Goal: Find contact information: Find contact information

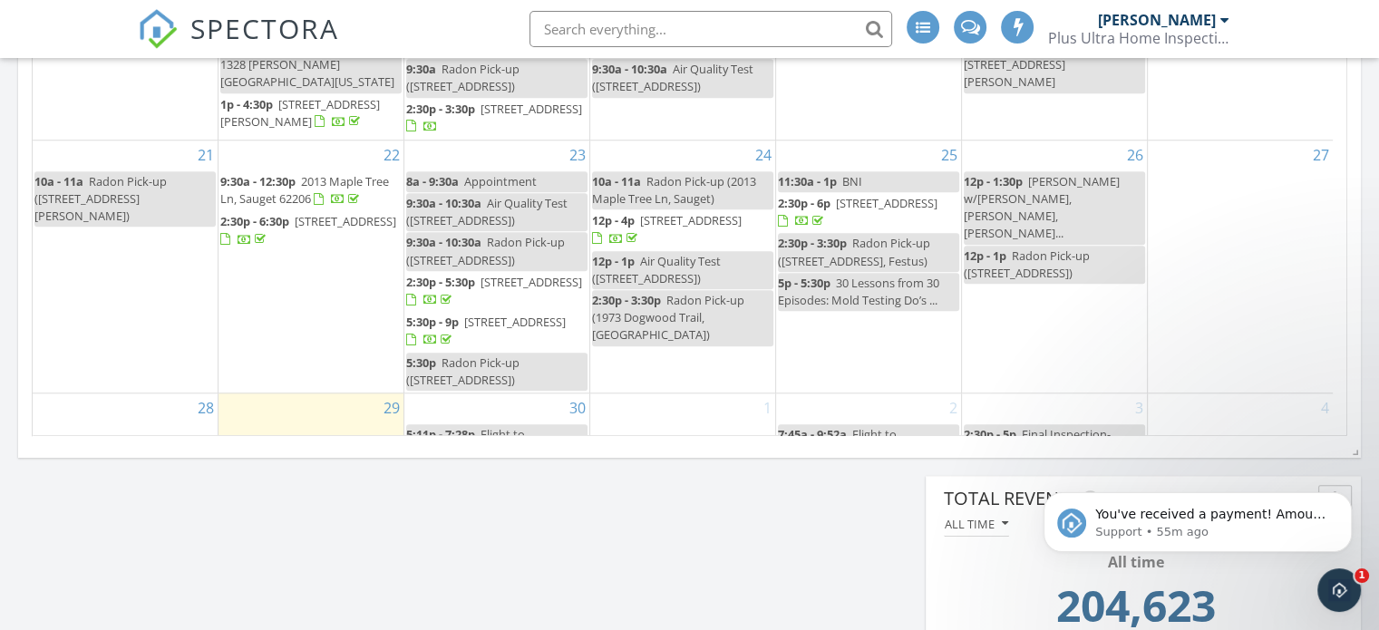
scroll to position [1642, 0]
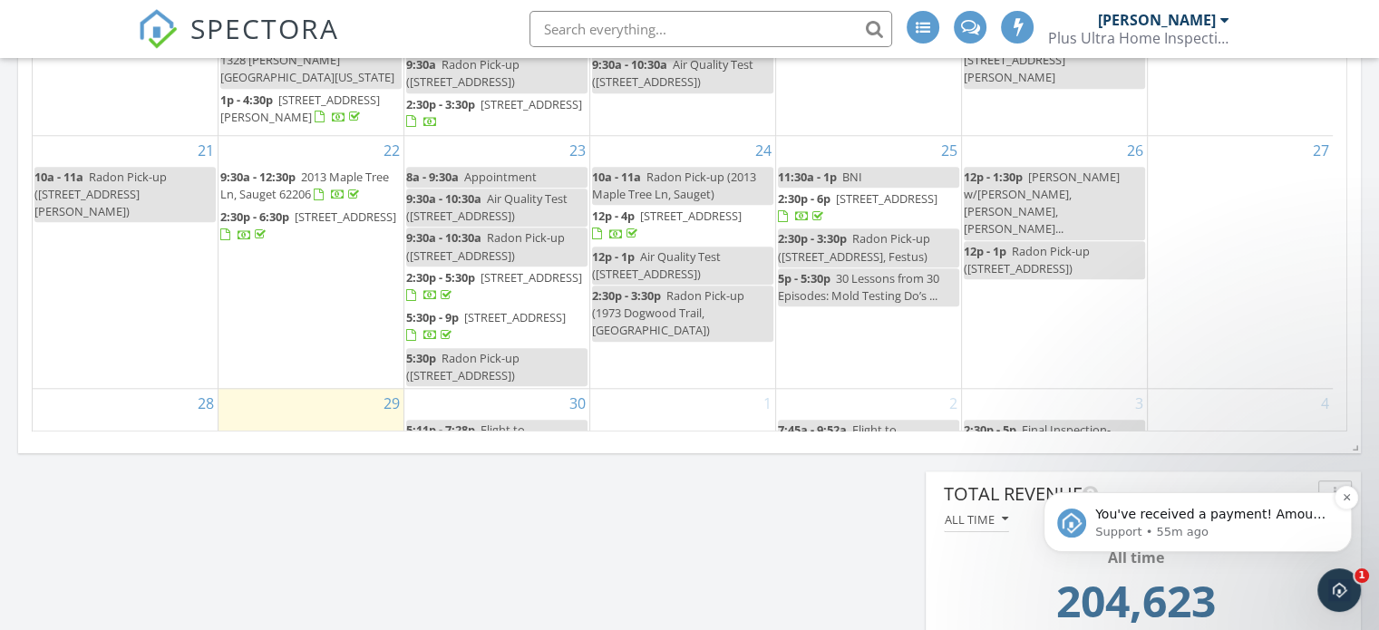
click at [1211, 528] on p "Support • 55m ago" at bounding box center [1213, 532] width 234 height 16
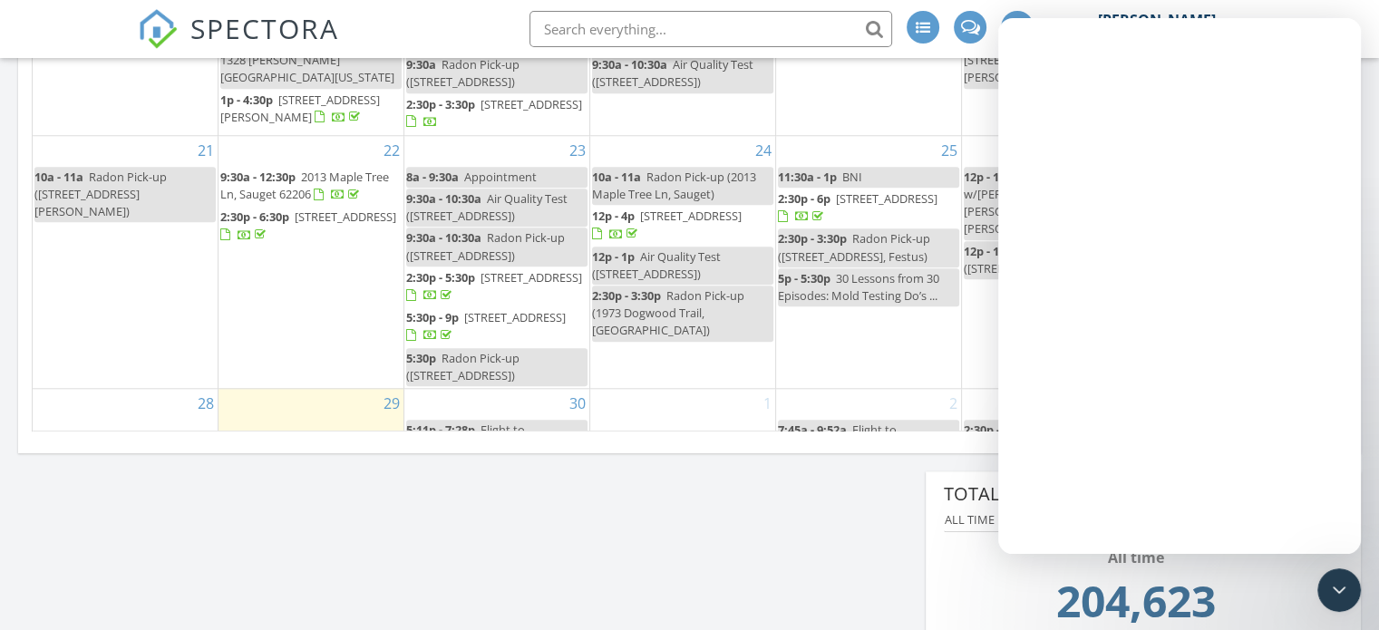
scroll to position [0, 0]
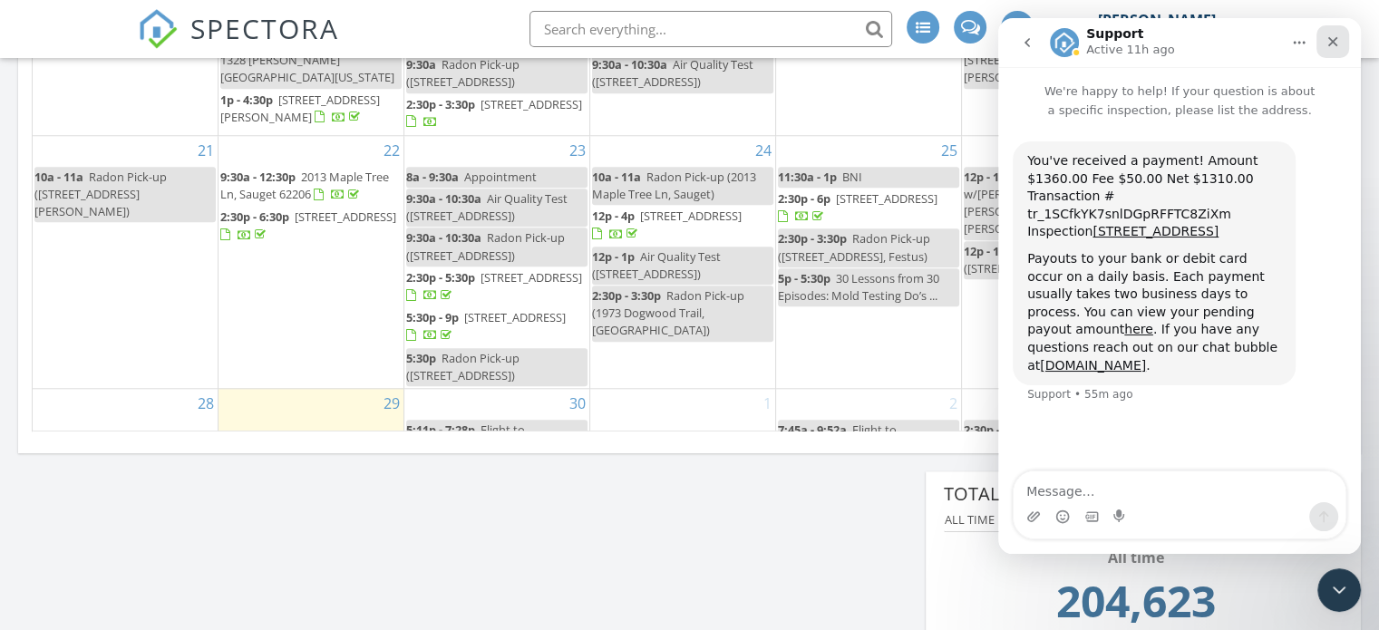
click at [1328, 40] on icon "Close" at bounding box center [1333, 41] width 15 height 15
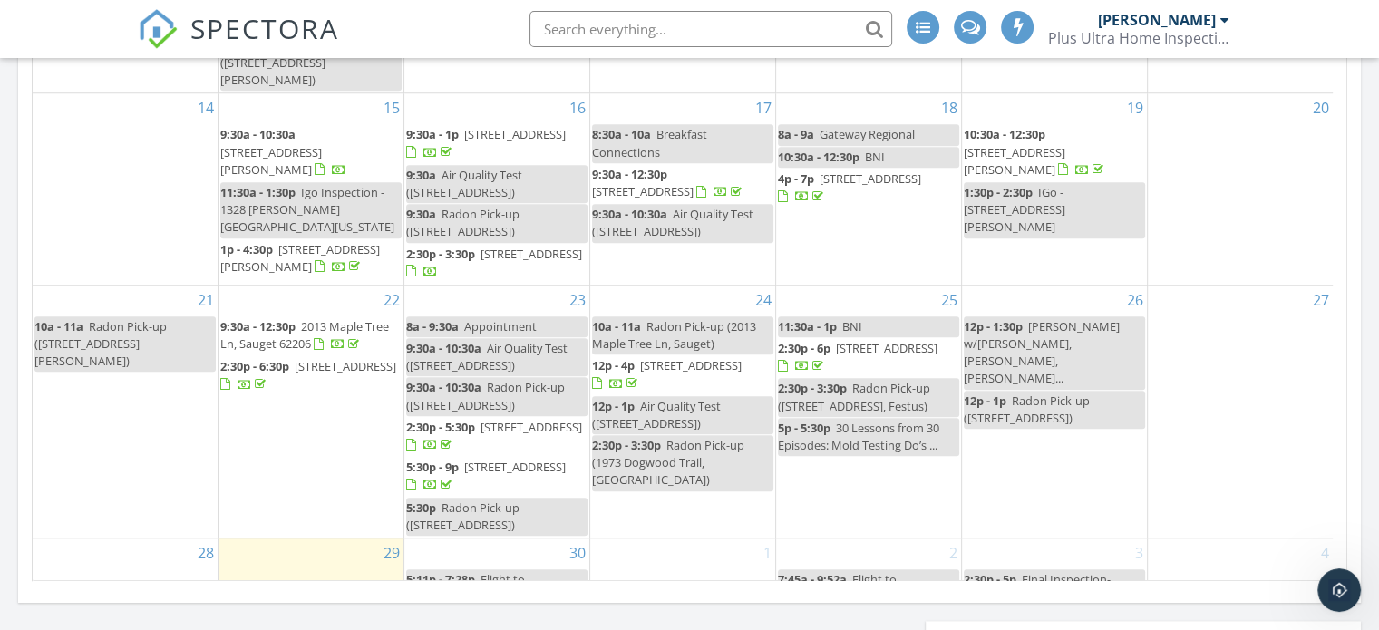
scroll to position [1351, 0]
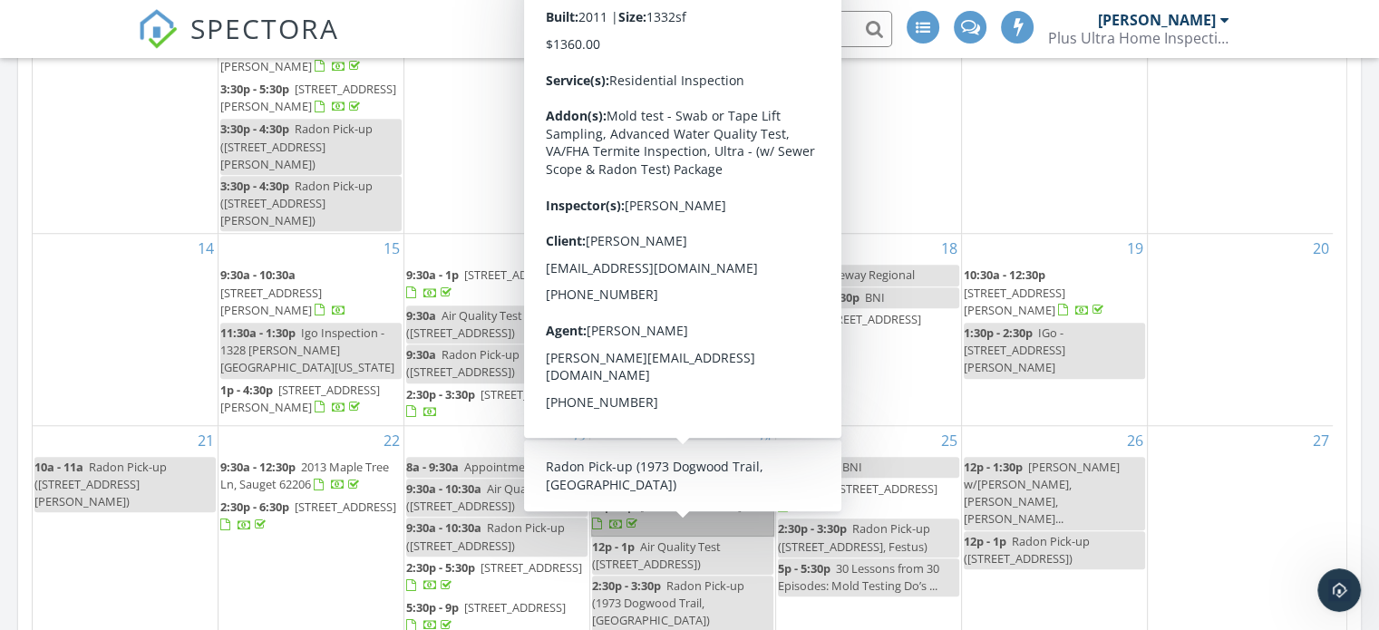
drag, startPoint x: 740, startPoint y: 443, endPoint x: 752, endPoint y: 471, distance: 30.5
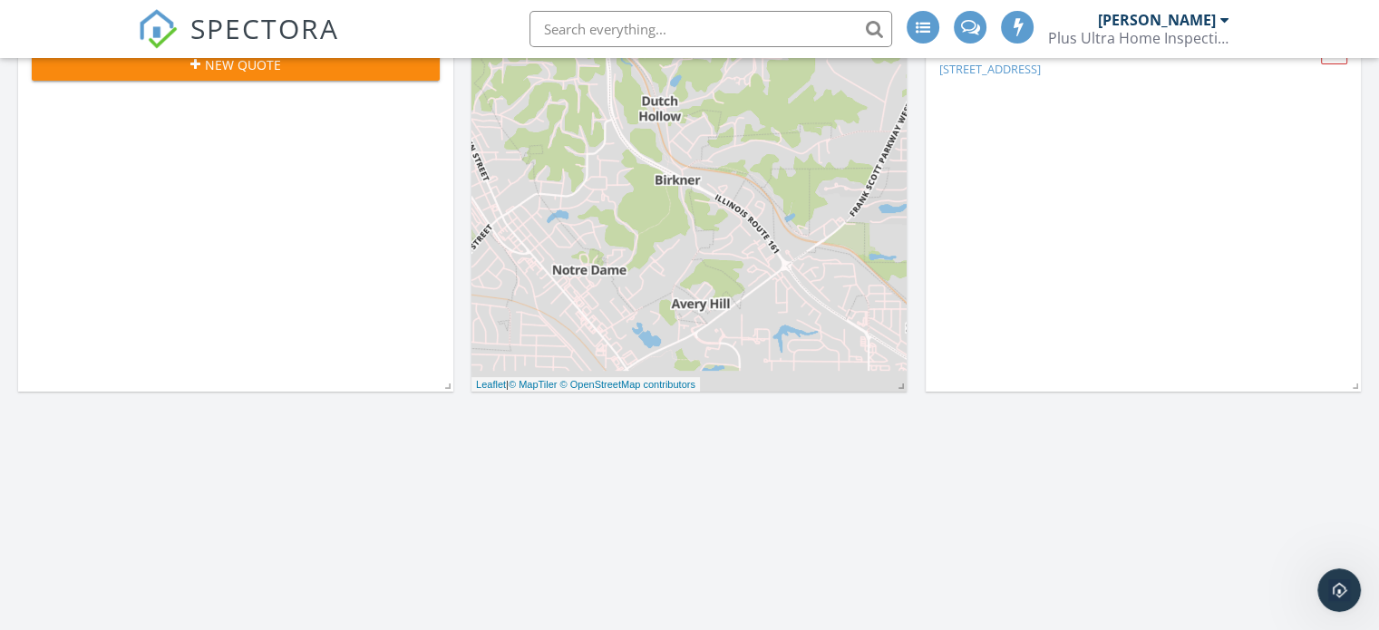
scroll to position [0, 0]
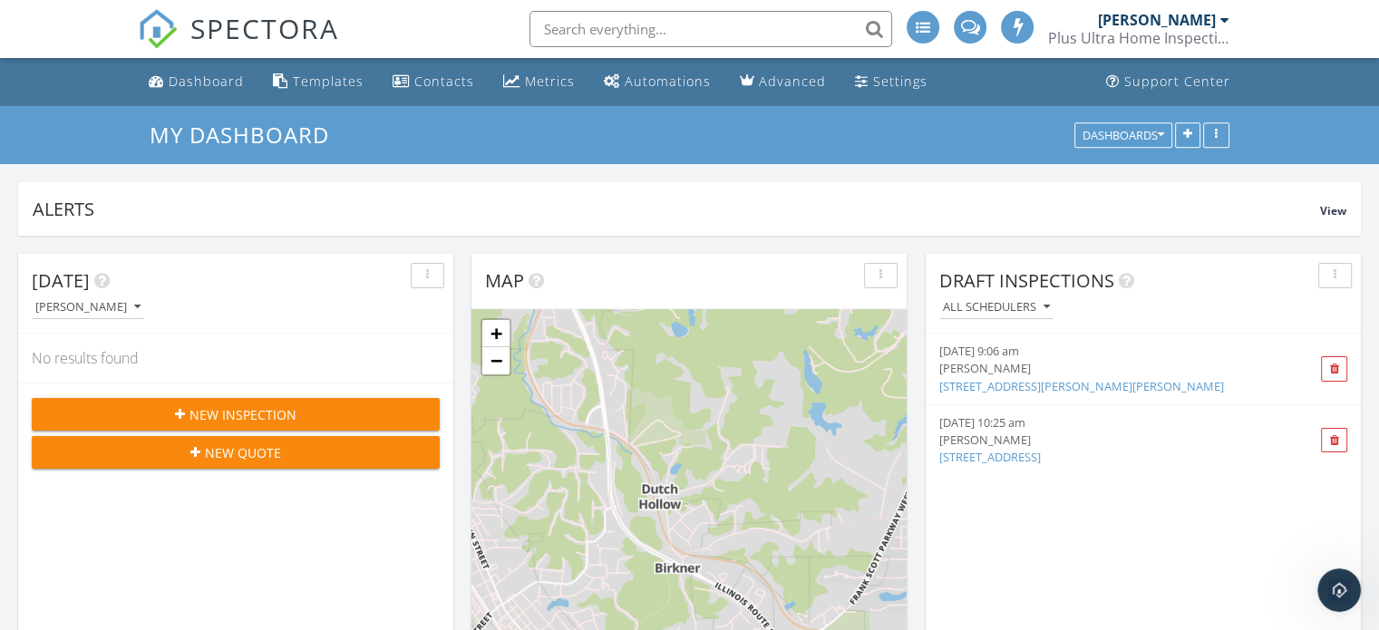
click at [215, 30] on span "SPECTORA" at bounding box center [264, 28] width 149 height 38
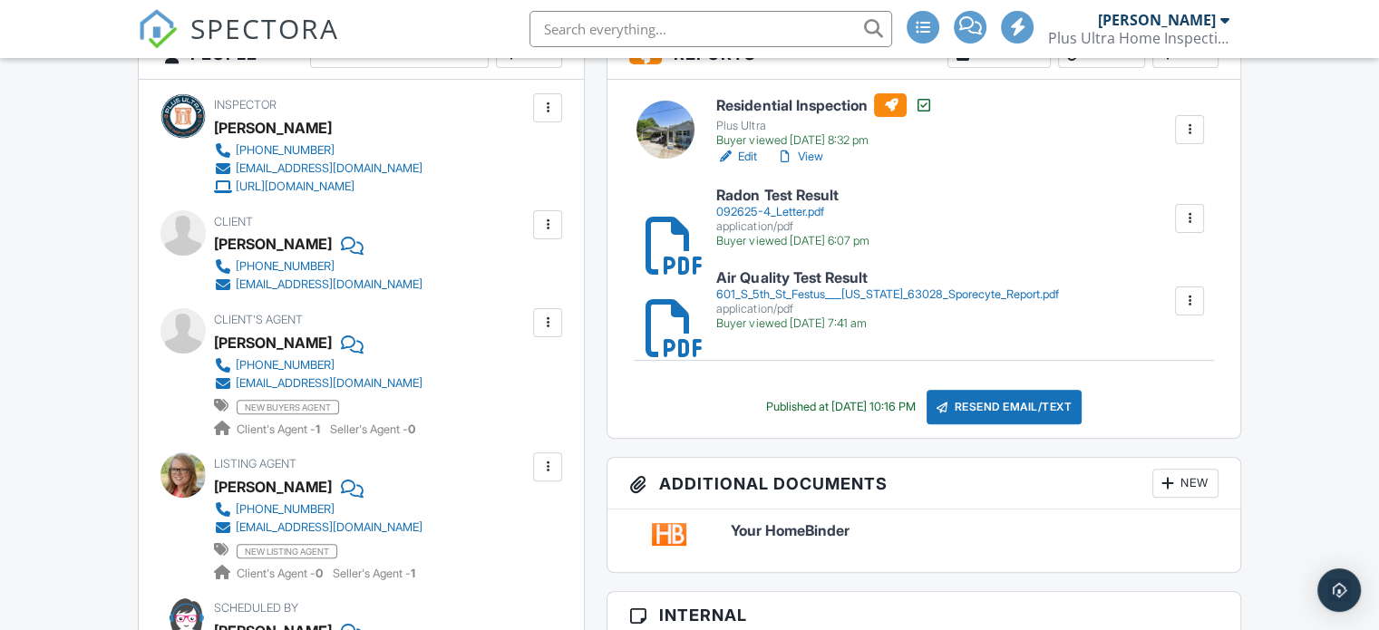
scroll to position [544, 0]
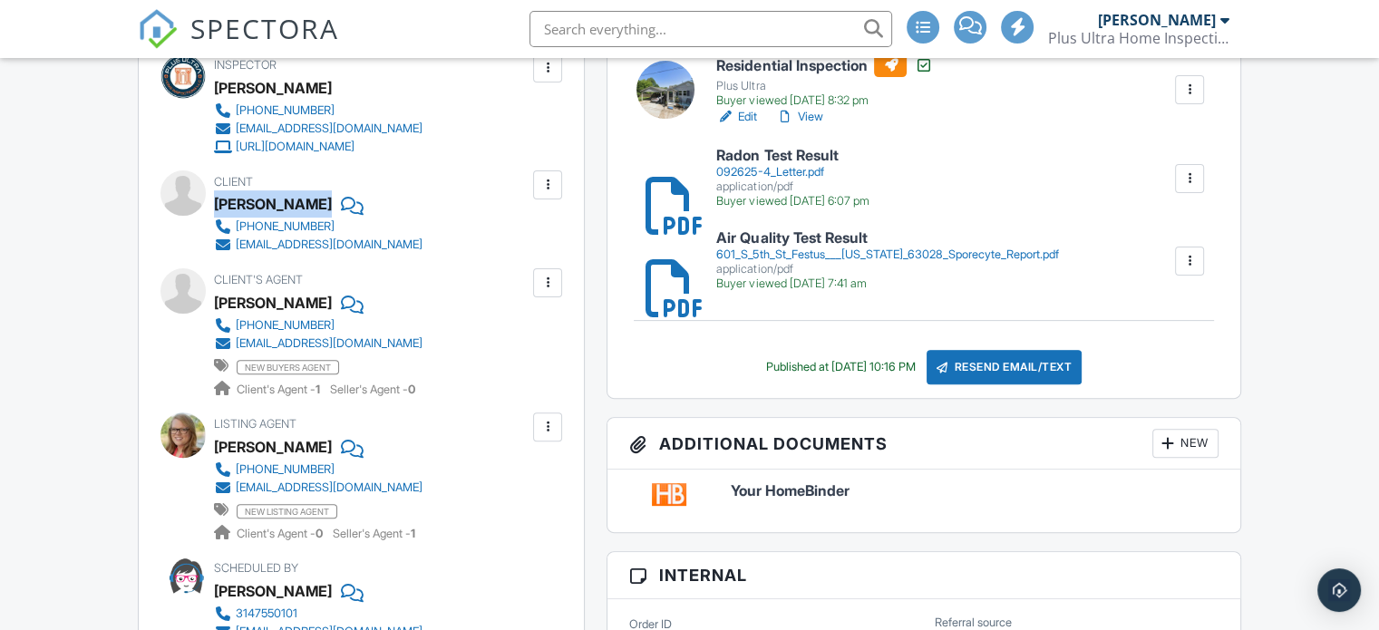
drag, startPoint x: 217, startPoint y: 199, endPoint x: 293, endPoint y: 203, distance: 76.3
click at [293, 203] on div "Kelly Boyer" at bounding box center [325, 203] width 223 height 27
copy div "Kelly Boyer"
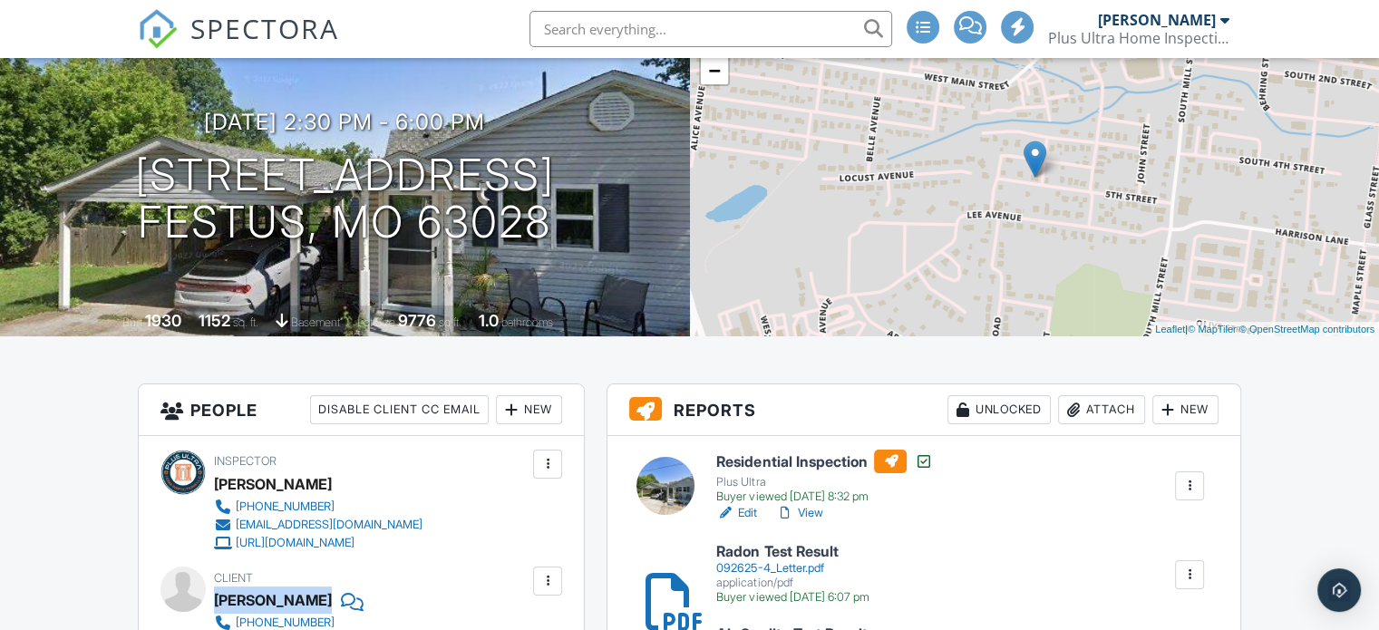
scroll to position [73, 0]
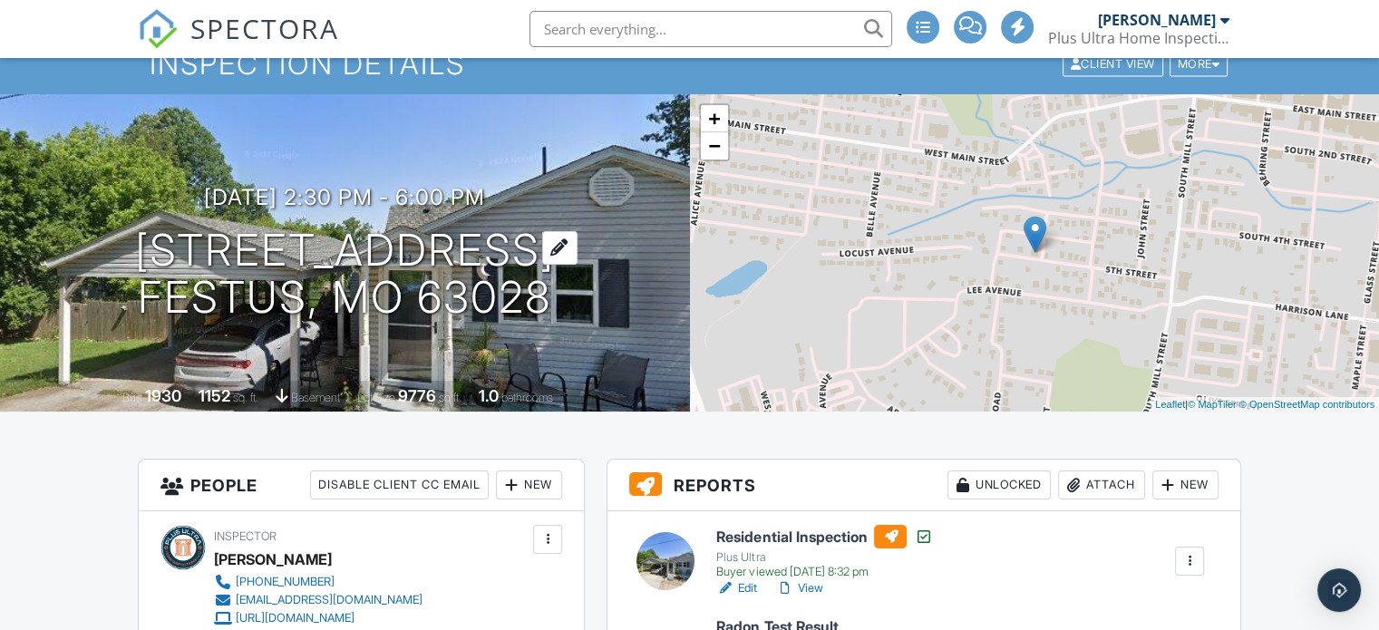
drag, startPoint x: 589, startPoint y: 311, endPoint x: 186, endPoint y: 254, distance: 406.7
click at [186, 254] on div "09/25/2025 2:30 pm - 6:00 pm 601 S 5th St Festus, MO 63028" at bounding box center [345, 253] width 690 height 137
copy h1 "601 S 5th St Festus, MO 63028"
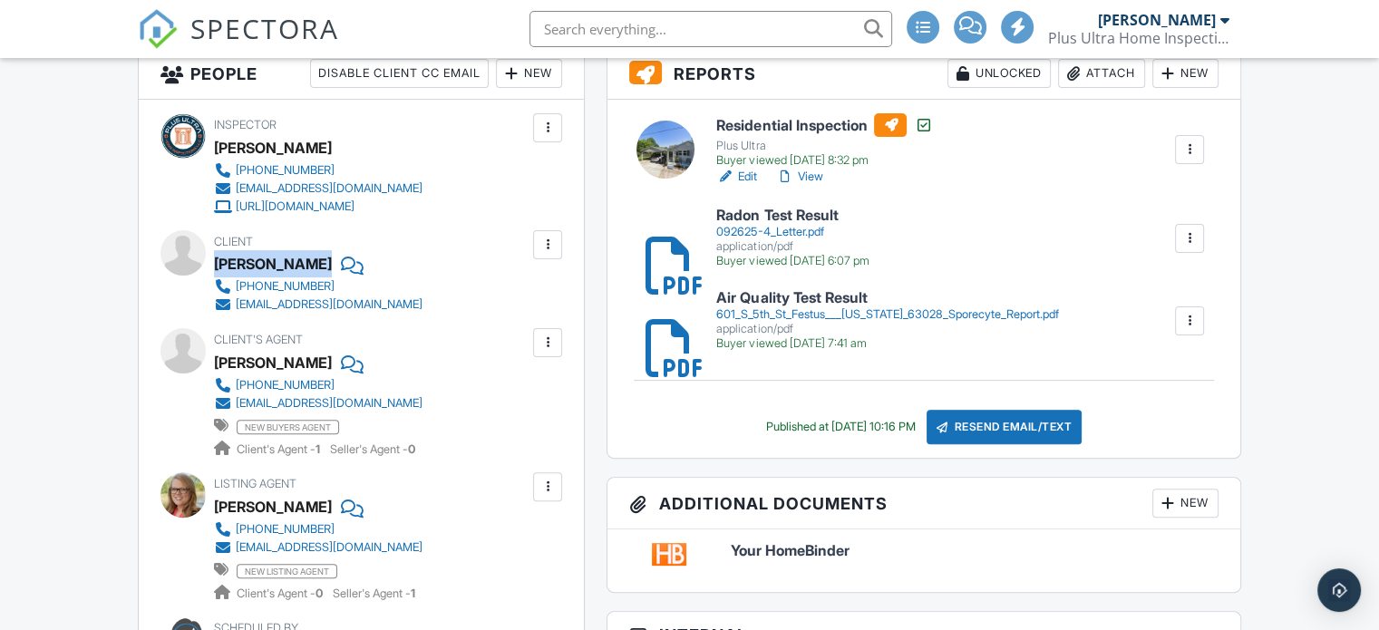
scroll to position [472, 0]
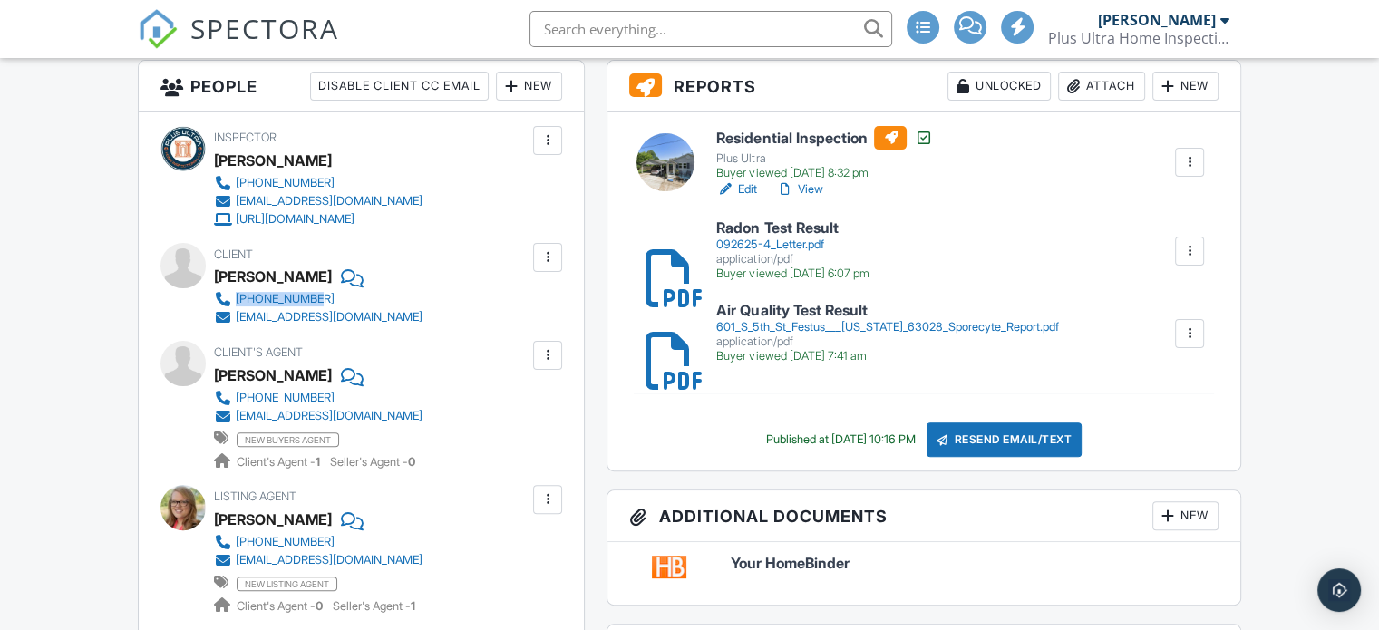
drag, startPoint x: 432, startPoint y: 297, endPoint x: 232, endPoint y: 302, distance: 199.6
click at [232, 302] on div "Client Kelly Boyer 573-842-8182 kellydelly444@gmail.com" at bounding box center [362, 284] width 296 height 83
copy link "573-842-8182"
drag, startPoint x: 400, startPoint y: 315, endPoint x: 238, endPoint y: 322, distance: 162.5
click at [238, 322] on div "Client Kelly Boyer 573-842-8182 kellydelly444@gmail.com" at bounding box center [362, 284] width 296 height 83
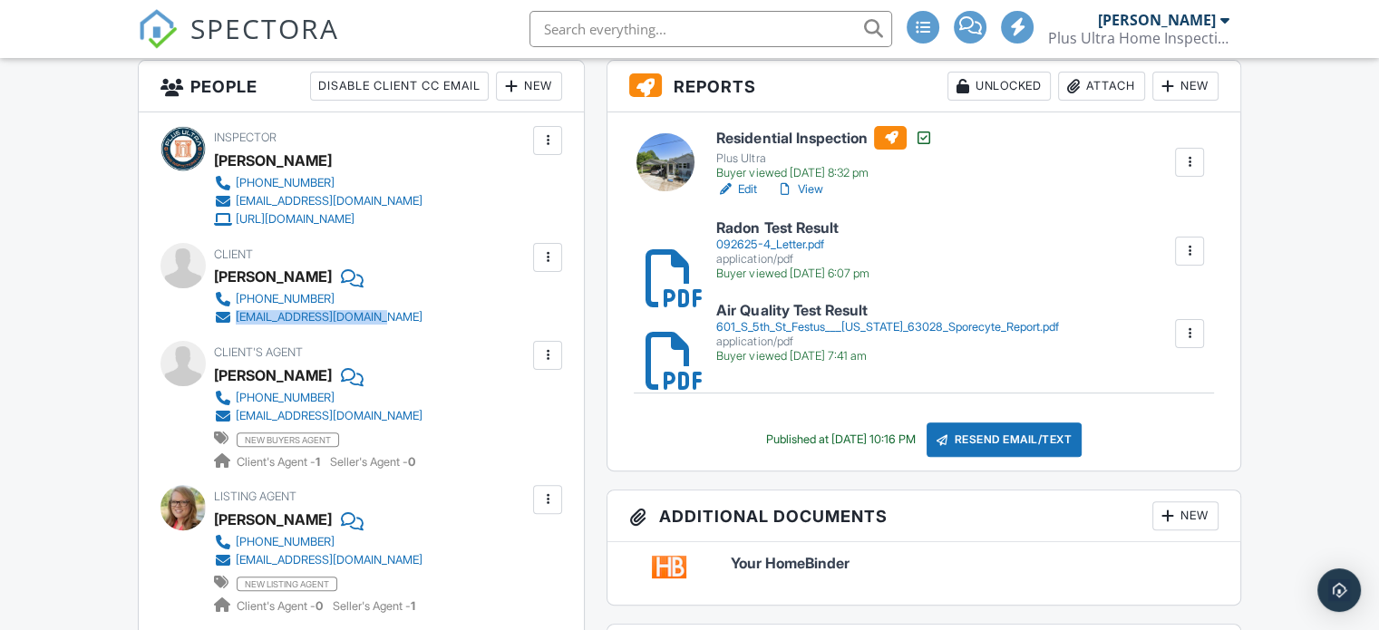
copy div "kellydelly444@gmail.com"
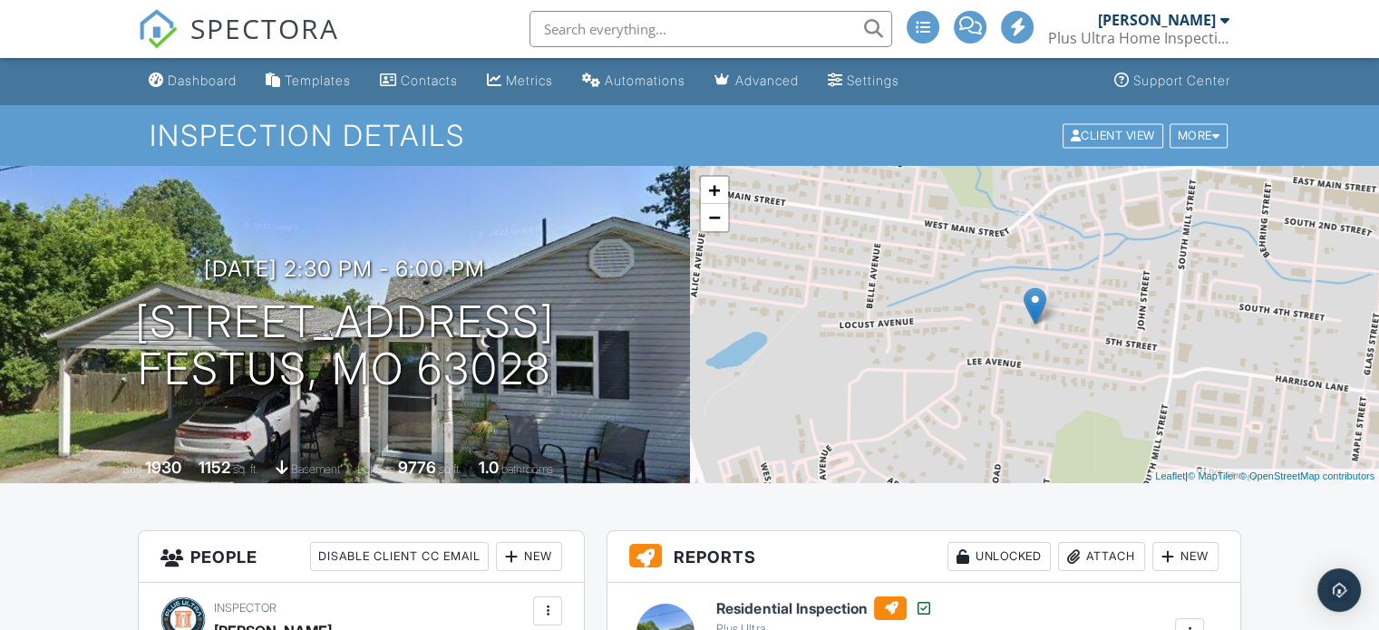
scroll to position [0, 0]
drag, startPoint x: 606, startPoint y: 391, endPoint x: 176, endPoint y: 337, distance: 433.2
click at [176, 337] on div "09/25/2025 2:30 pm - 6:00 pm 601 S 5th St Festus, MO 63028" at bounding box center [345, 326] width 690 height 137
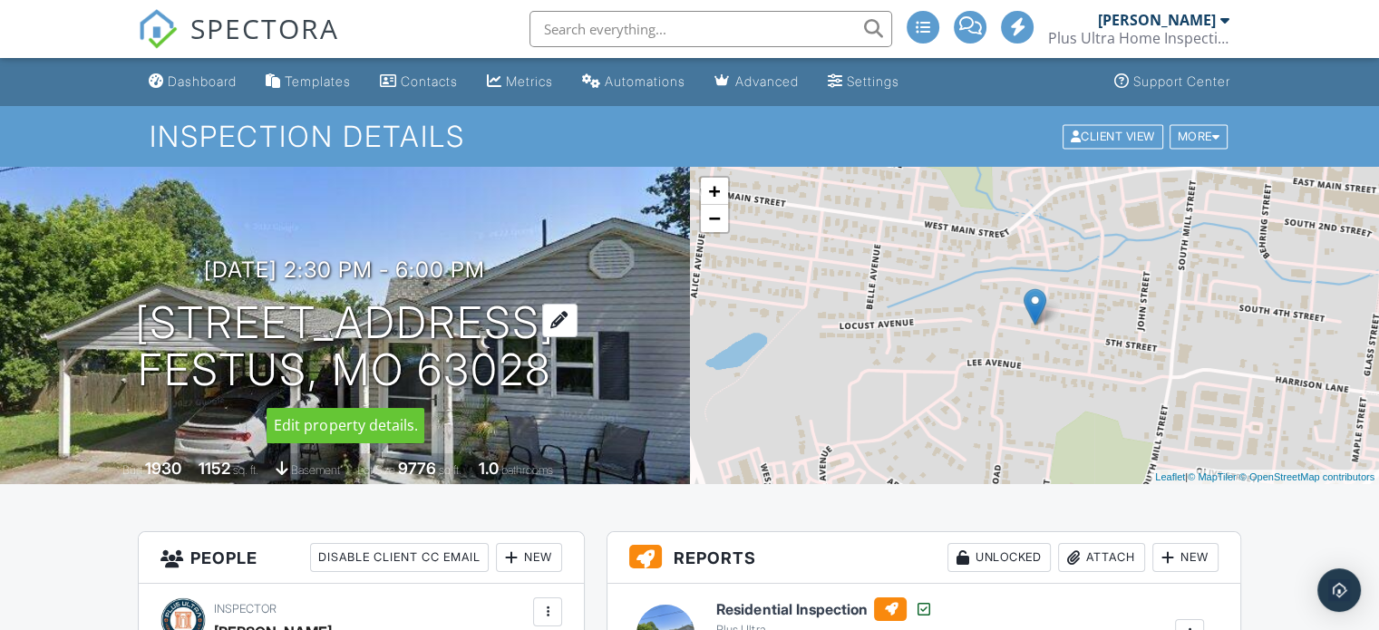
copy h1 "601 S 5th St Festus, MO 63028"
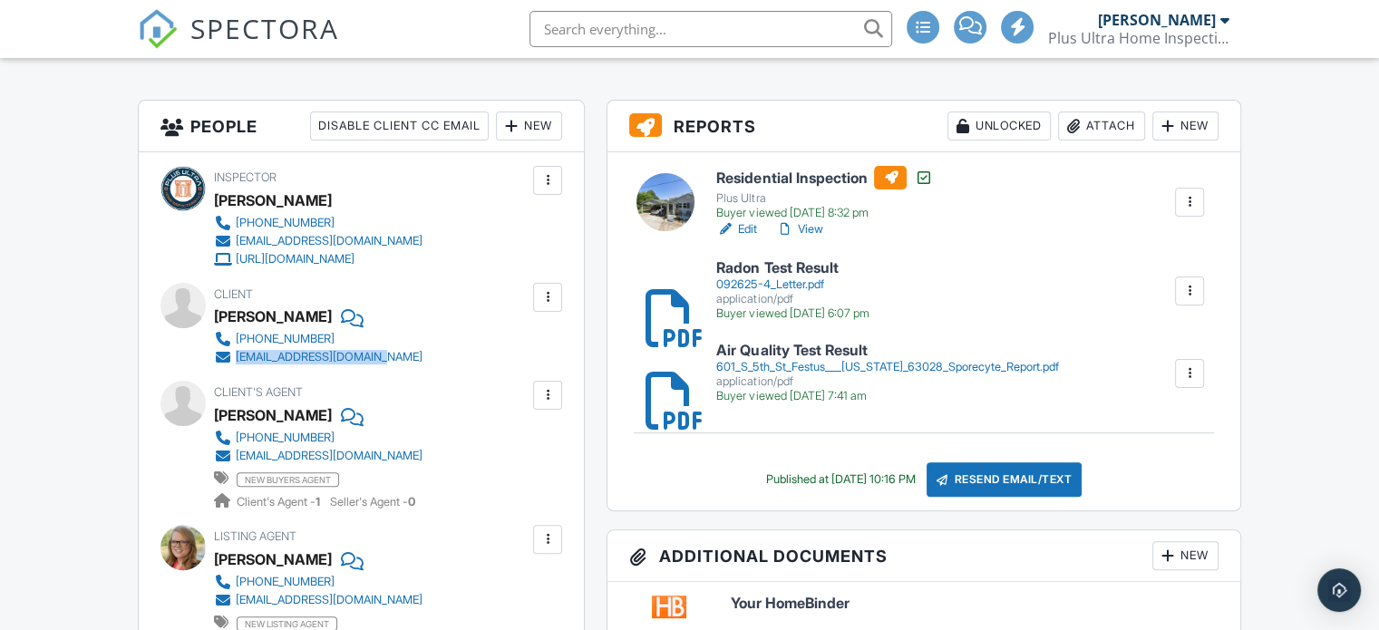
scroll to position [435, 0]
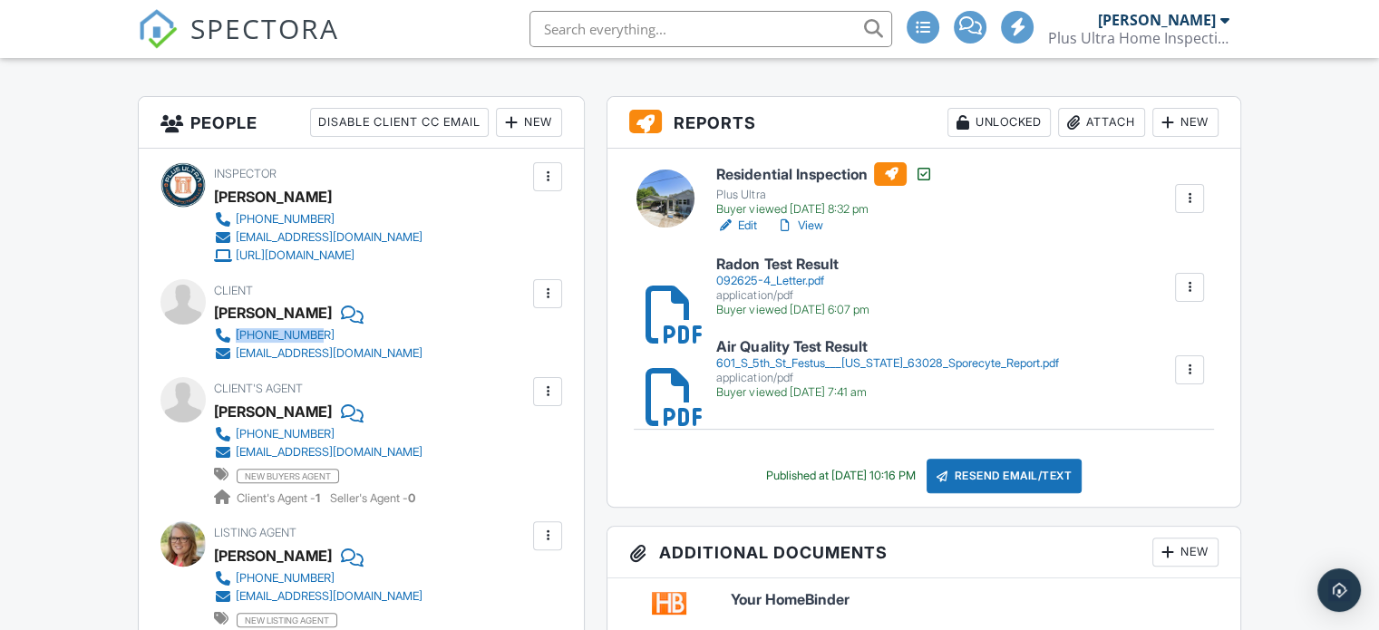
drag, startPoint x: 378, startPoint y: 335, endPoint x: 236, endPoint y: 337, distance: 142.4
click at [236, 337] on div "573-842-8182 kellydelly444@gmail.com" at bounding box center [325, 345] width 223 height 36
copy div "573-842-8182"
drag, startPoint x: 417, startPoint y: 356, endPoint x: 236, endPoint y: 359, distance: 181.4
click at [236, 359] on div "Client Kelly Boyer 573-842-8182 kellydelly444@gmail.com" at bounding box center [362, 320] width 296 height 83
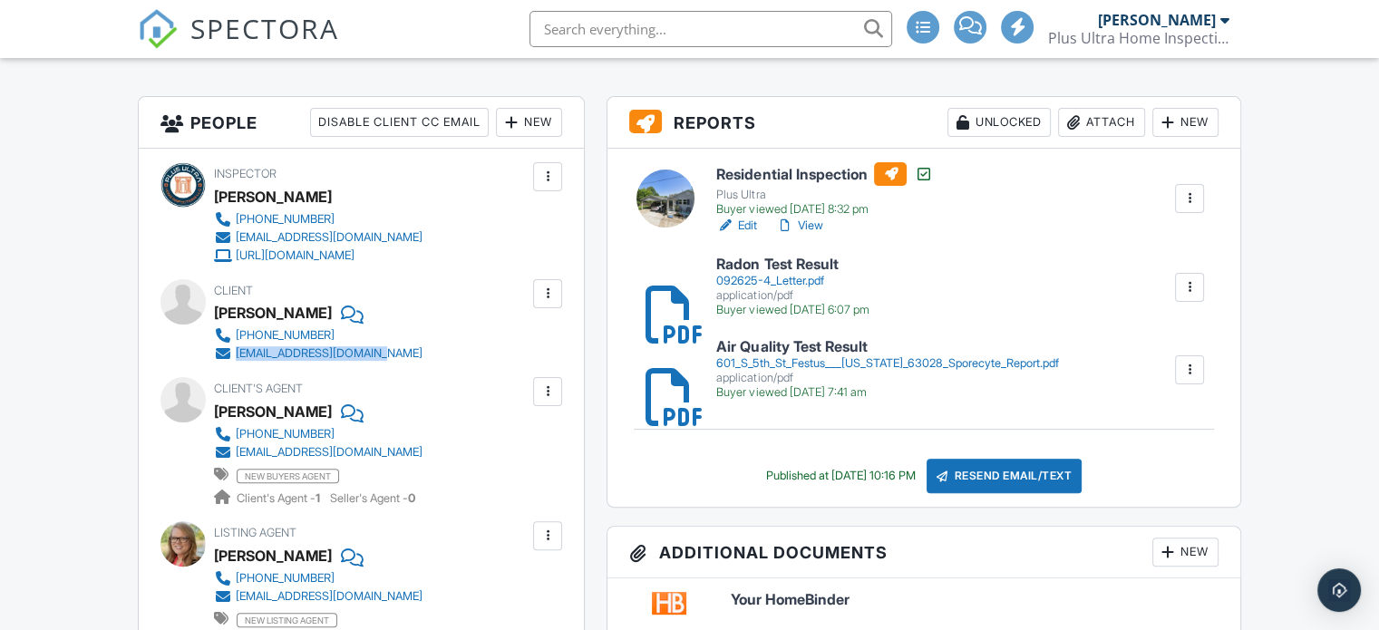
copy div "kellydelly444@gmail.com"
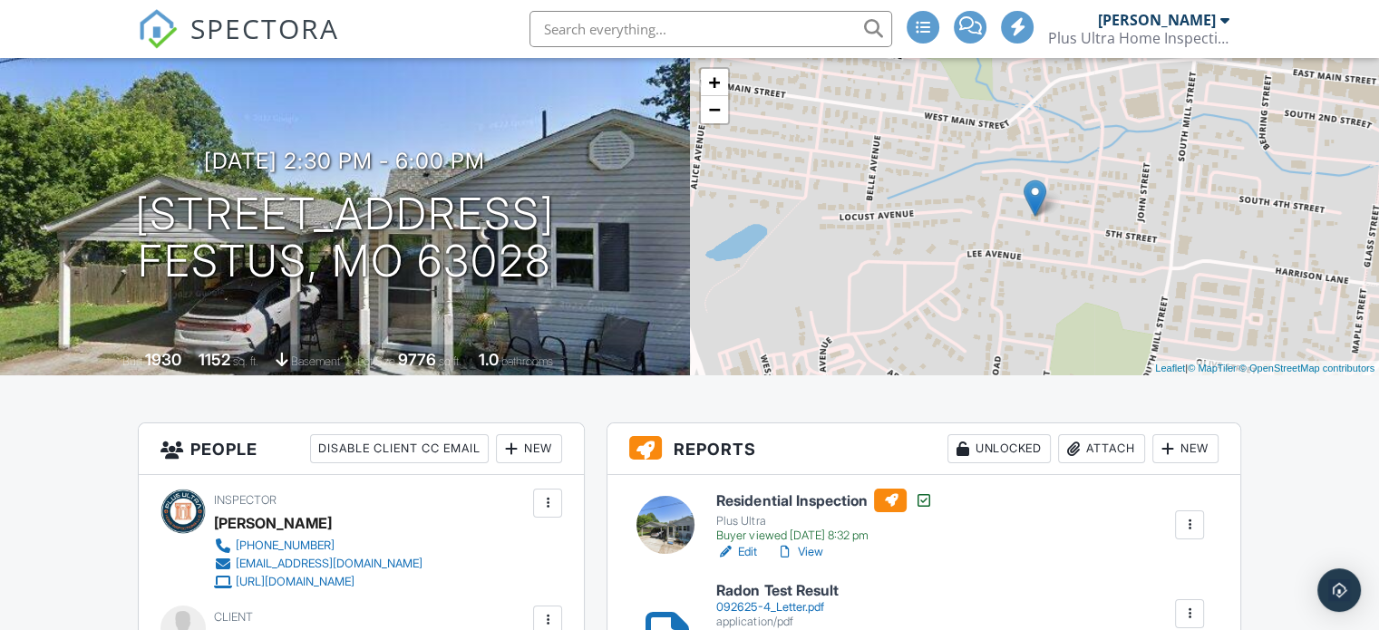
scroll to position [0, 0]
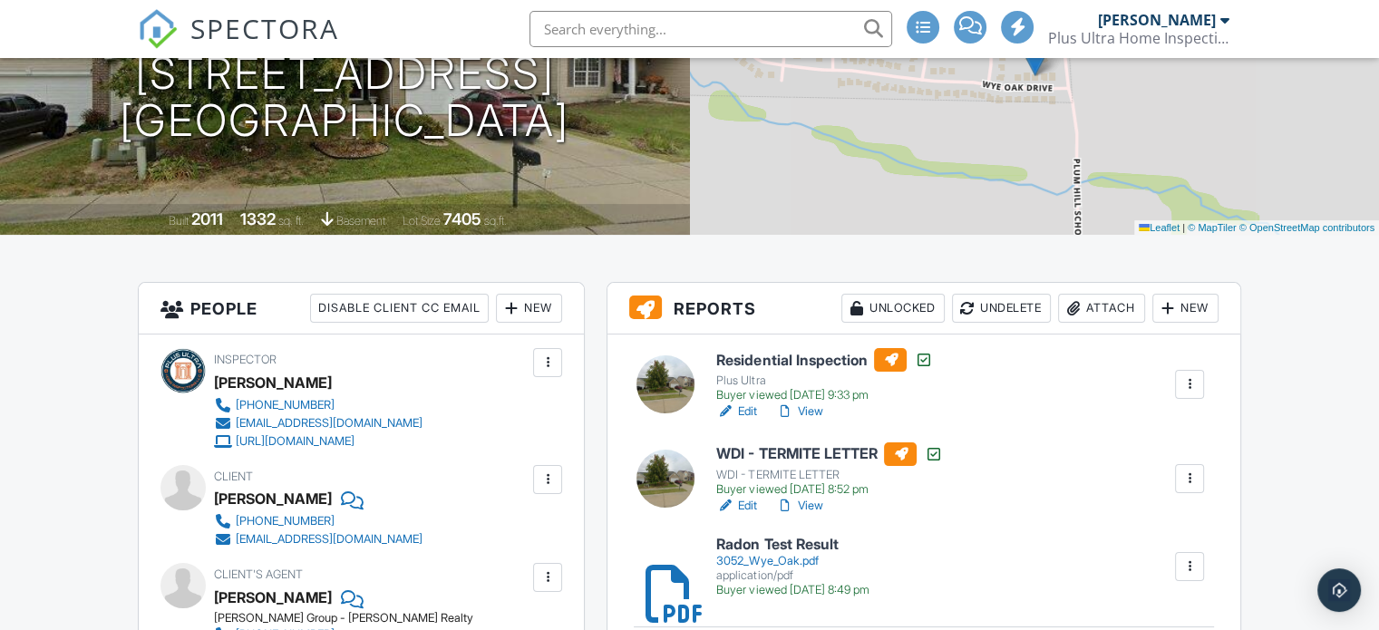
scroll to position [290, 0]
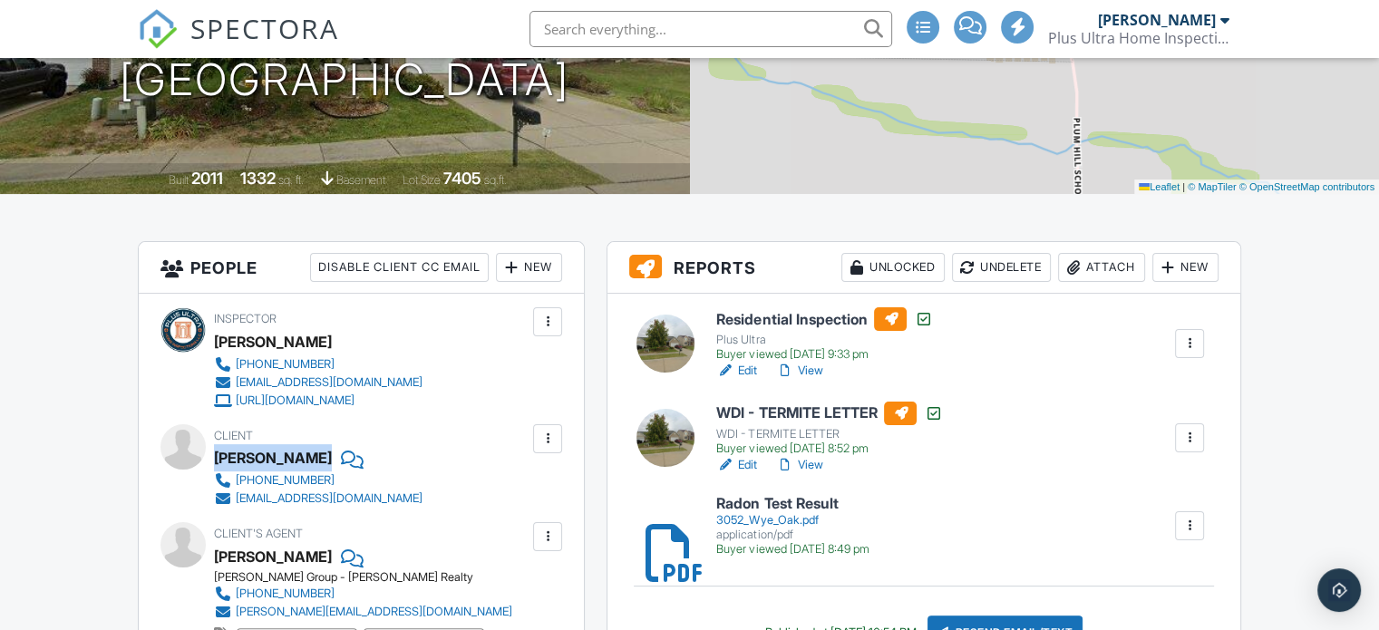
drag, startPoint x: 215, startPoint y: 454, endPoint x: 348, endPoint y: 462, distance: 133.5
click at [348, 462] on div "Rhiannon Griffin" at bounding box center [325, 457] width 223 height 27
copy div "Rhiannon Griffin"
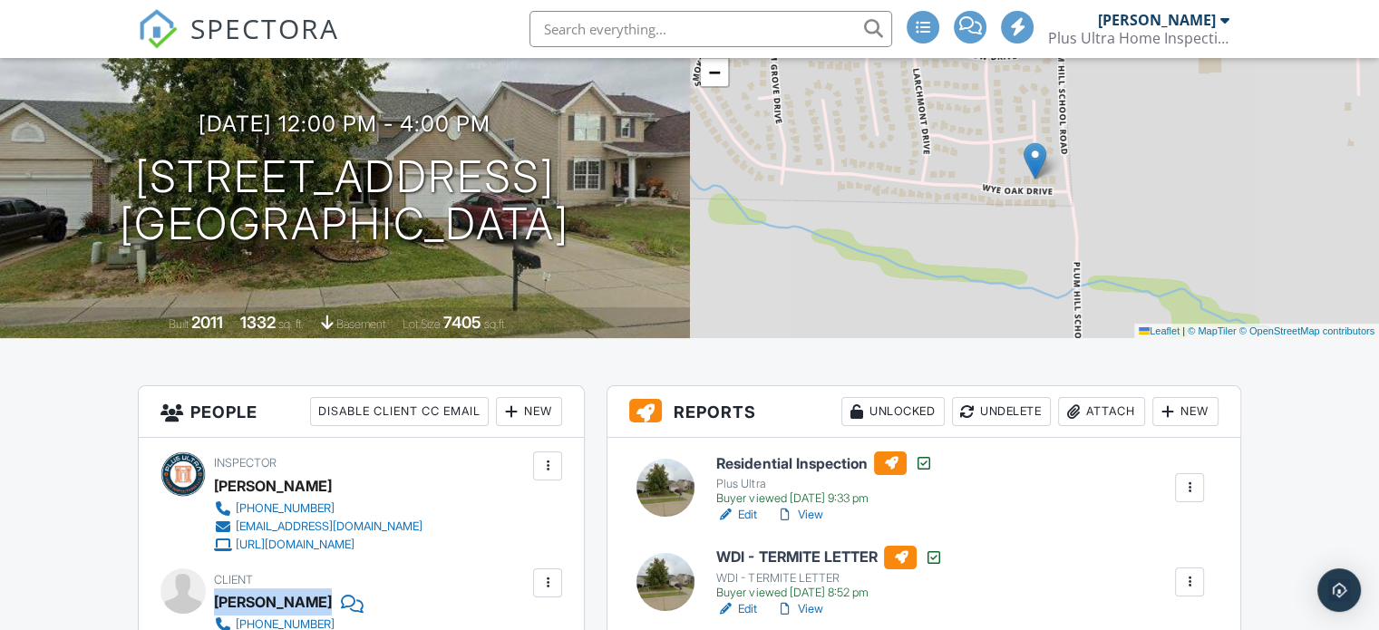
scroll to position [145, 0]
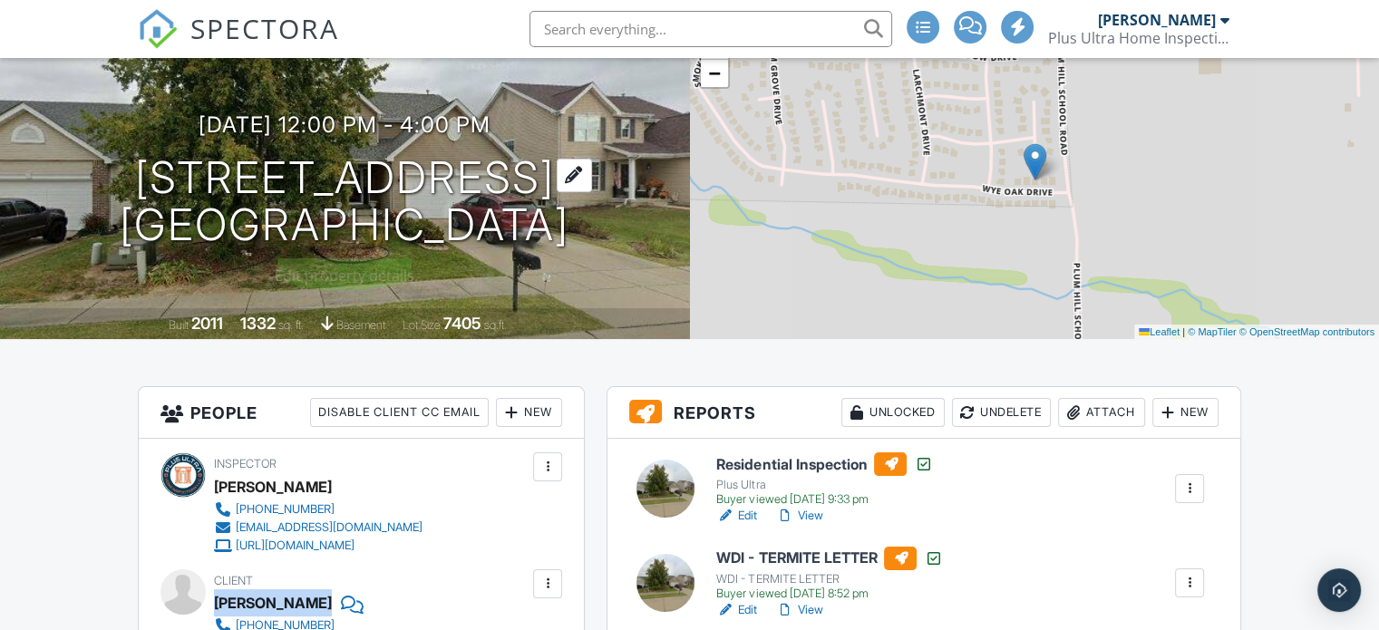
drag, startPoint x: 598, startPoint y: 228, endPoint x: 132, endPoint y: 177, distance: 468.0
click at [132, 177] on div "09/24/2025 12:00 pm - 4:00 pm 3052 Wye Oak Dr Belleville, IL 62221" at bounding box center [345, 180] width 690 height 137
copy h1 "3052 Wye Oak Dr Belleville, IL 62221"
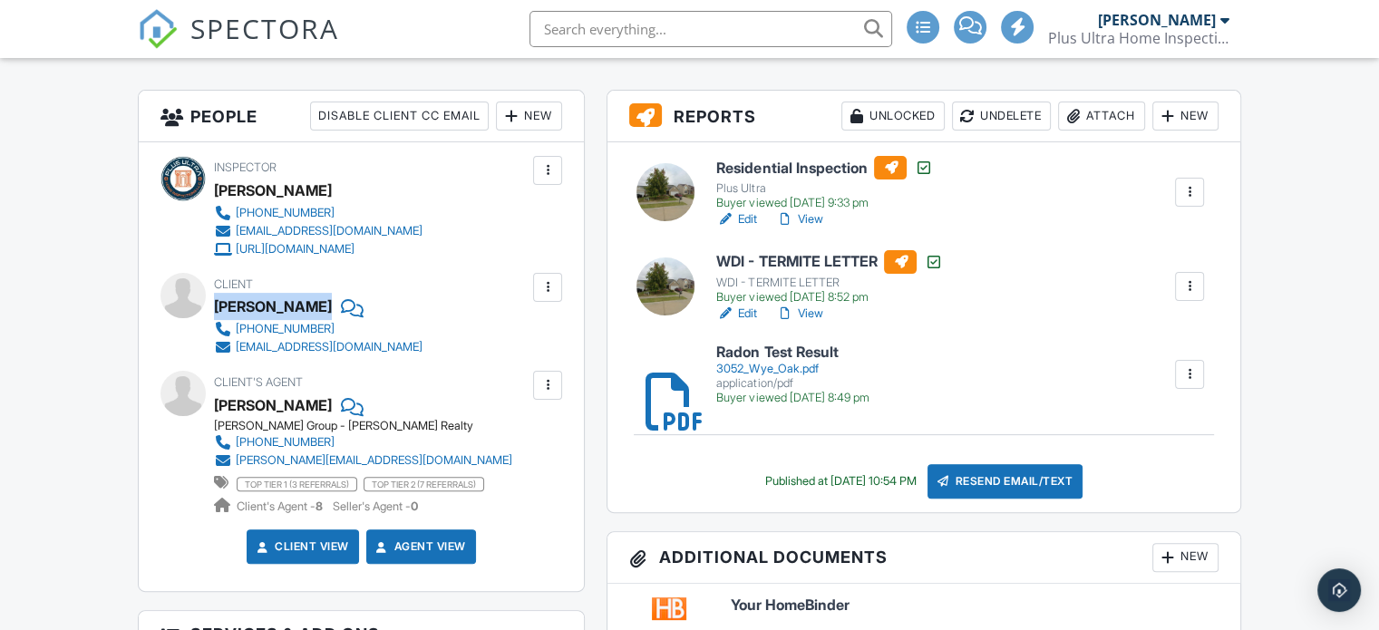
scroll to position [435, 0]
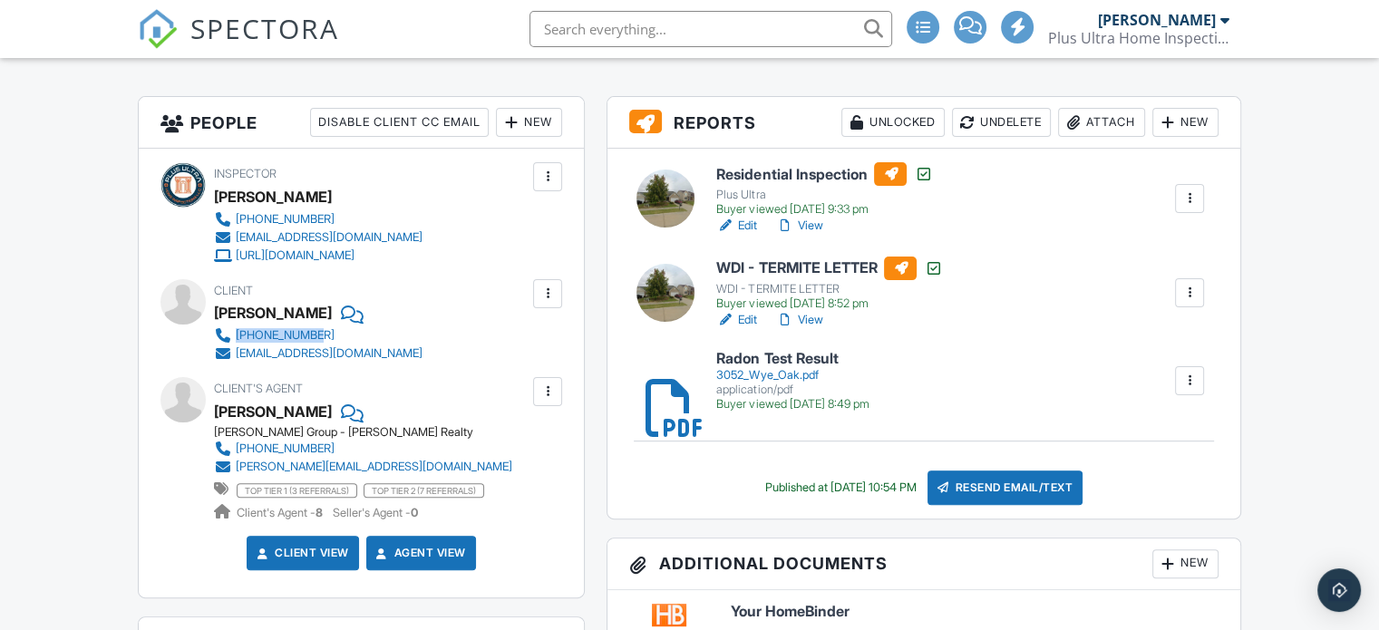
drag, startPoint x: 461, startPoint y: 341, endPoint x: 236, endPoint y: 340, distance: 224.9
click at [236, 340] on div "Client Rhiannon Griffin 702-561-3392 rhiannongriffin1987@yahoo.com" at bounding box center [362, 320] width 296 height 83
copy div "702-561-3392"
drag, startPoint x: 365, startPoint y: 356, endPoint x: 232, endPoint y: 361, distance: 132.5
click at [232, 361] on div "Client Rhiannon Griffin 702-561-3392 rhiannongriffin1987@yahoo.com" at bounding box center [362, 320] width 296 height 83
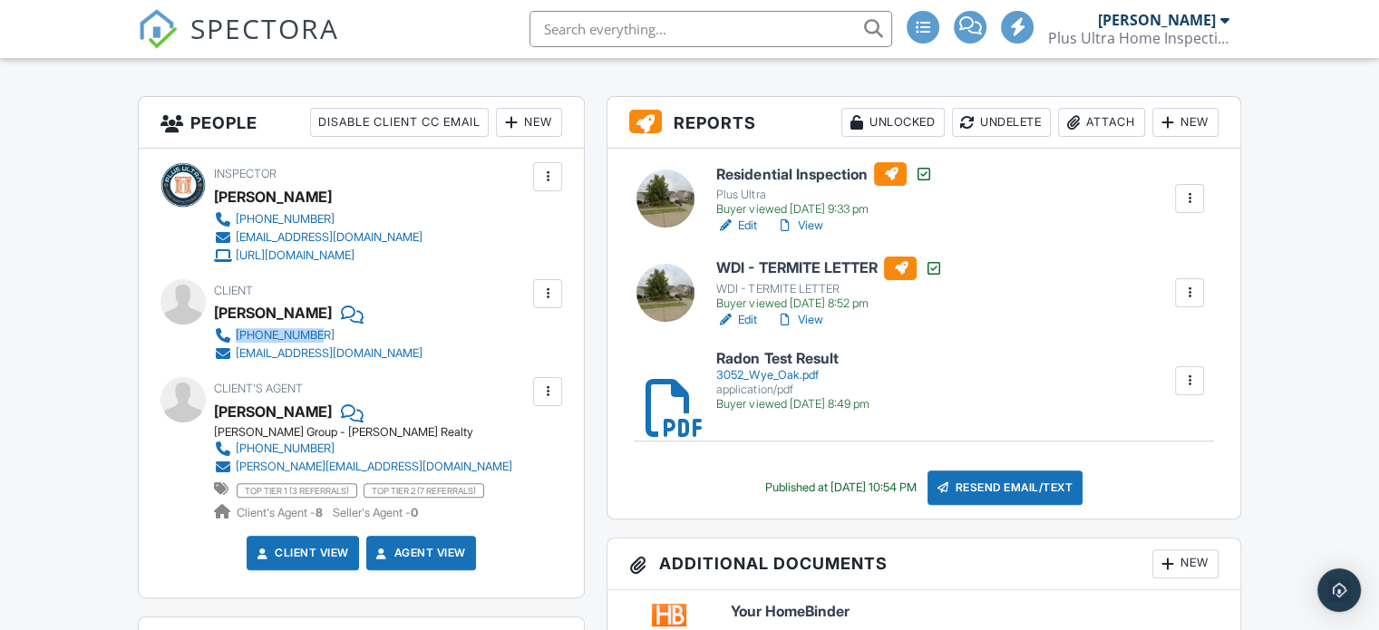
copy link "rhiannongriffin1987@yahoo.com"
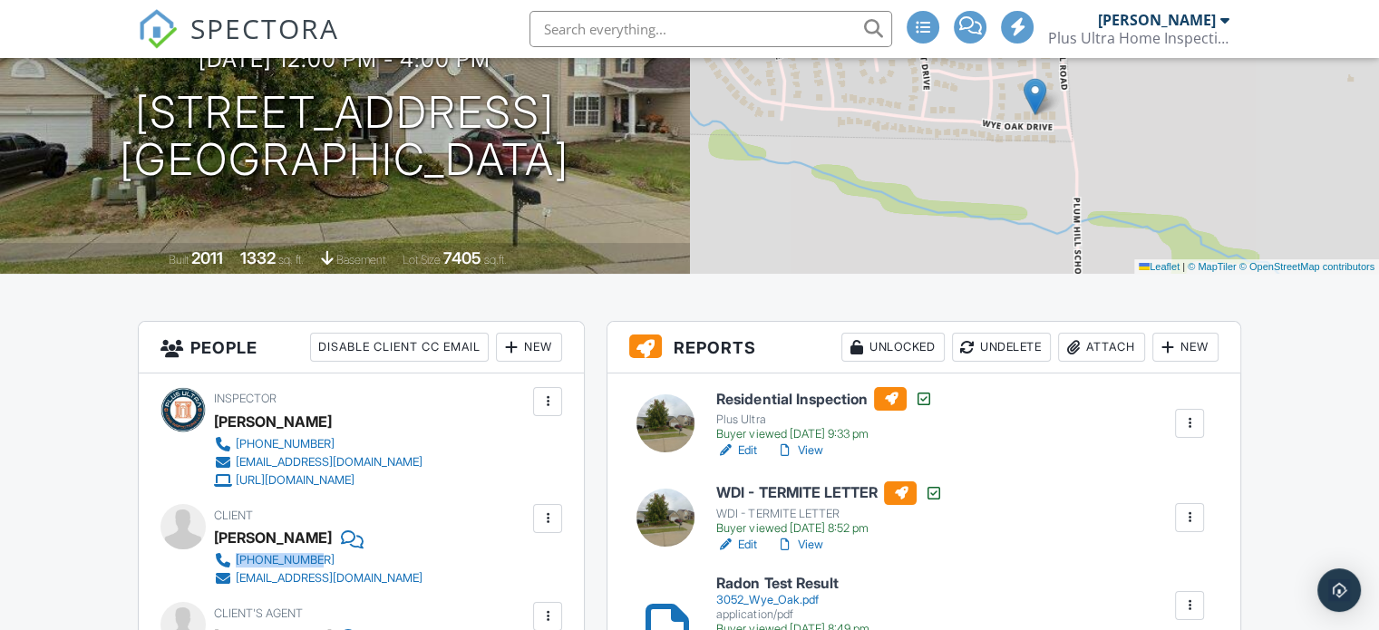
scroll to position [218, 0]
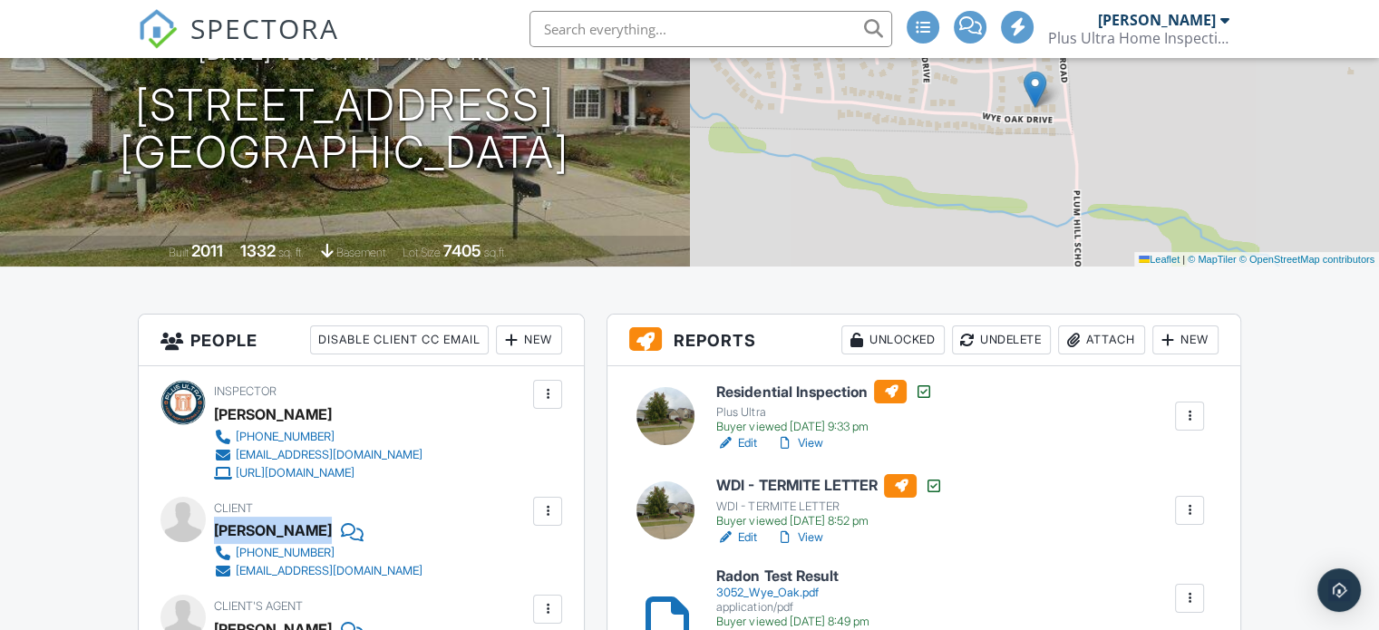
drag, startPoint x: 218, startPoint y: 529, endPoint x: 332, endPoint y: 521, distance: 114.6
click at [332, 521] on div "Rhiannon Griffin" at bounding box center [325, 530] width 223 height 27
copy div "Rhiannon Griffin"
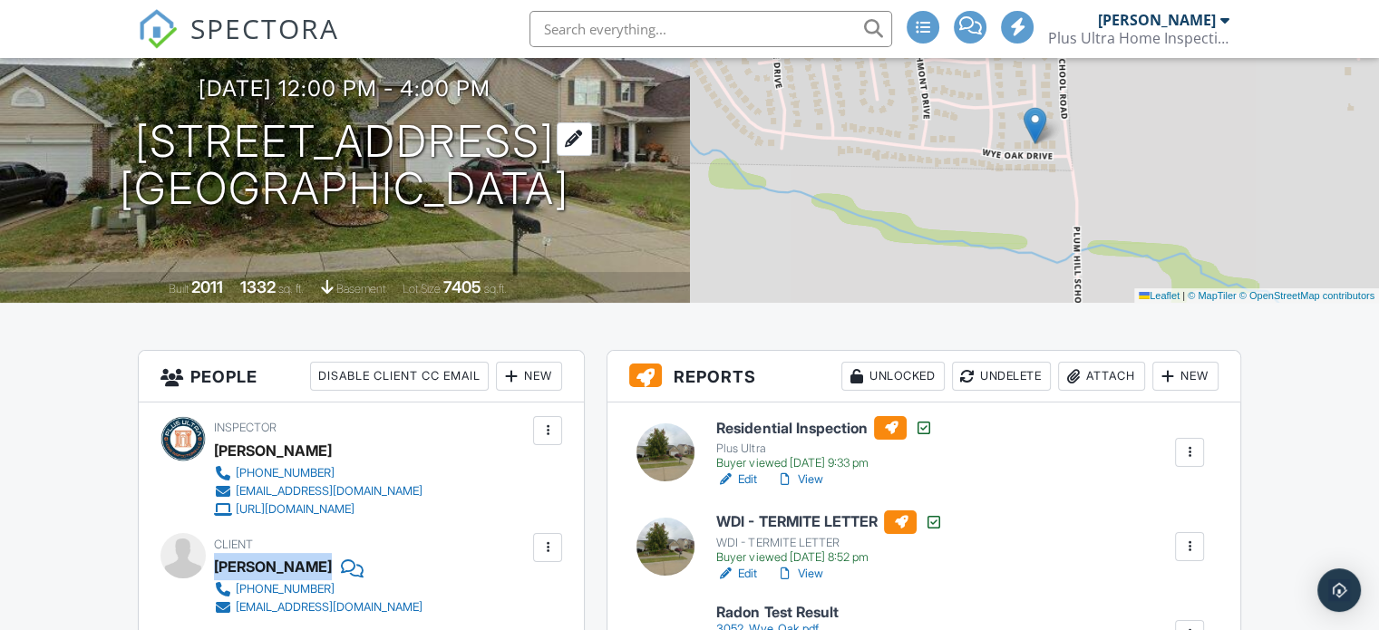
drag, startPoint x: 582, startPoint y: 200, endPoint x: 131, endPoint y: 158, distance: 453.6
click at [131, 158] on div "09/24/2025 12:00 pm - 4:00 pm 3052 Wye Oak Dr Belleville, IL 62221" at bounding box center [345, 144] width 690 height 137
copy h1 "3052 Wye Oak Dr Belleville, IL 62221"
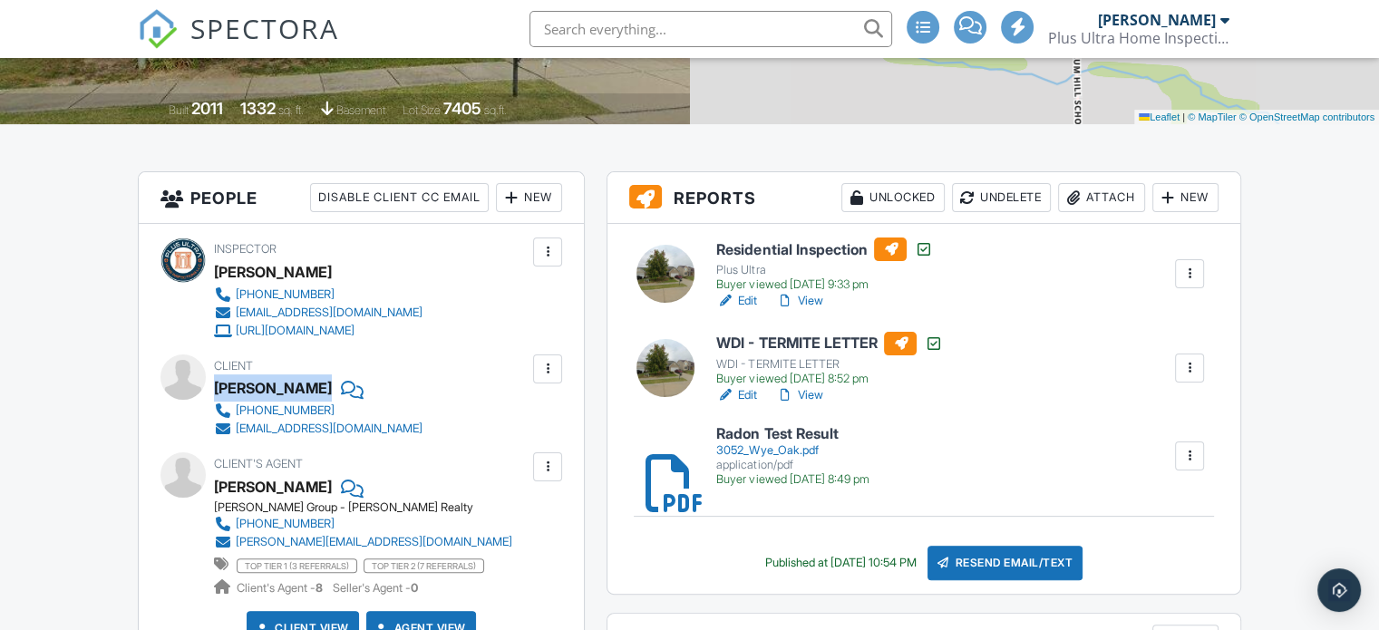
scroll to position [363, 0]
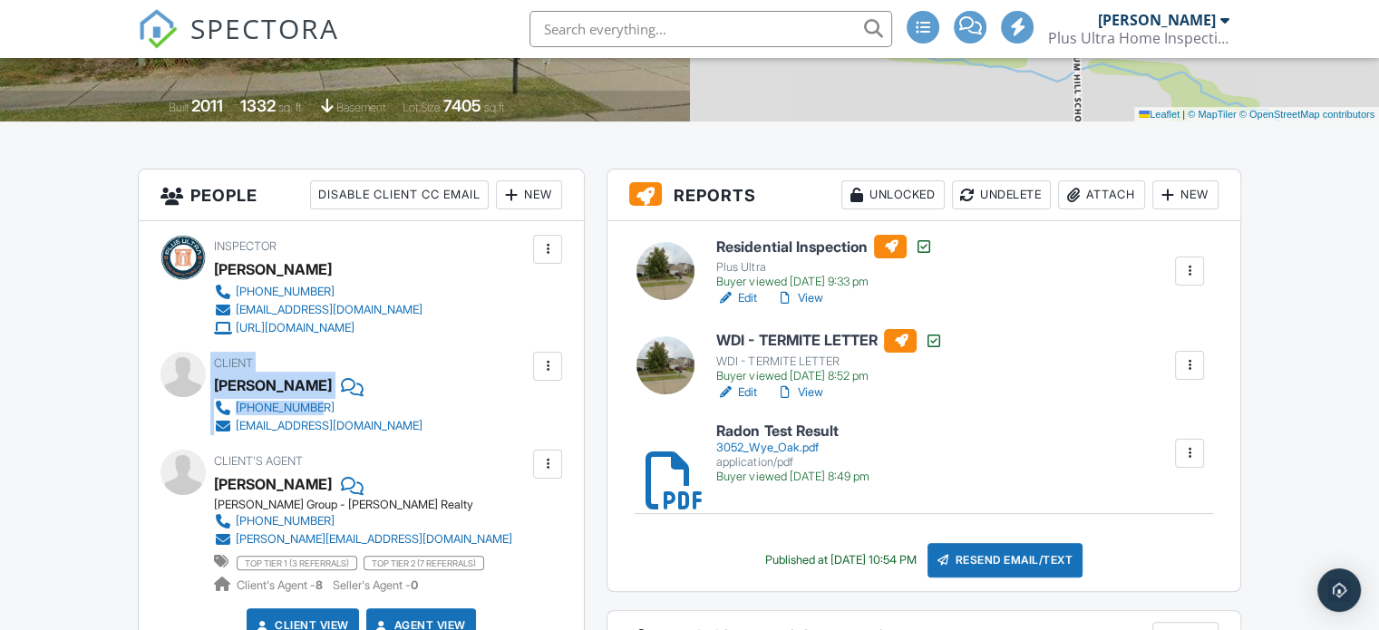
drag, startPoint x: 466, startPoint y: 400, endPoint x: 210, endPoint y: 408, distance: 256.8
click at [210, 408] on div "Client Rhiannon Griffin 702-561-3392 rhiannongriffin1987@yahoo.com" at bounding box center [362, 393] width 402 height 83
copy div "702-561-3392"
drag, startPoint x: 460, startPoint y: 424, endPoint x: 237, endPoint y: 431, distance: 223.2
click at [237, 431] on div "Client Rhiannon Griffin 702-561-3392 rhiannongriffin1987@yahoo.com" at bounding box center [362, 393] width 296 height 83
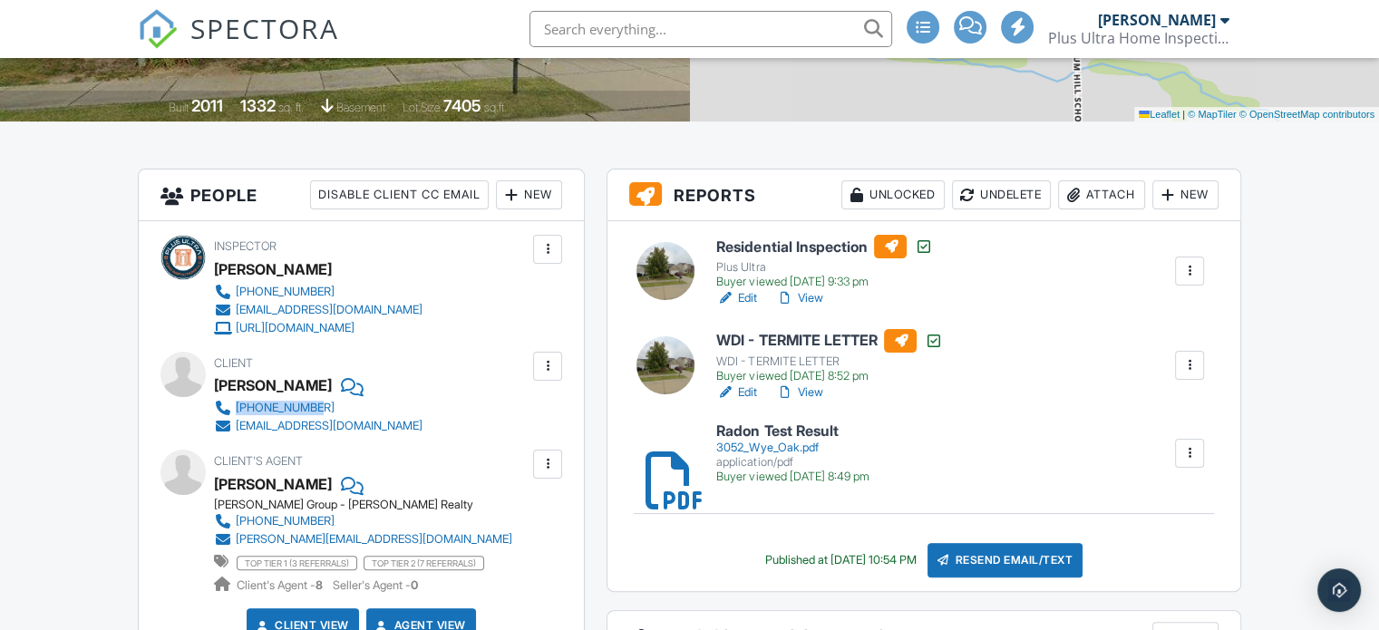
copy div "rhiannongriffin1987@yahoo.com"
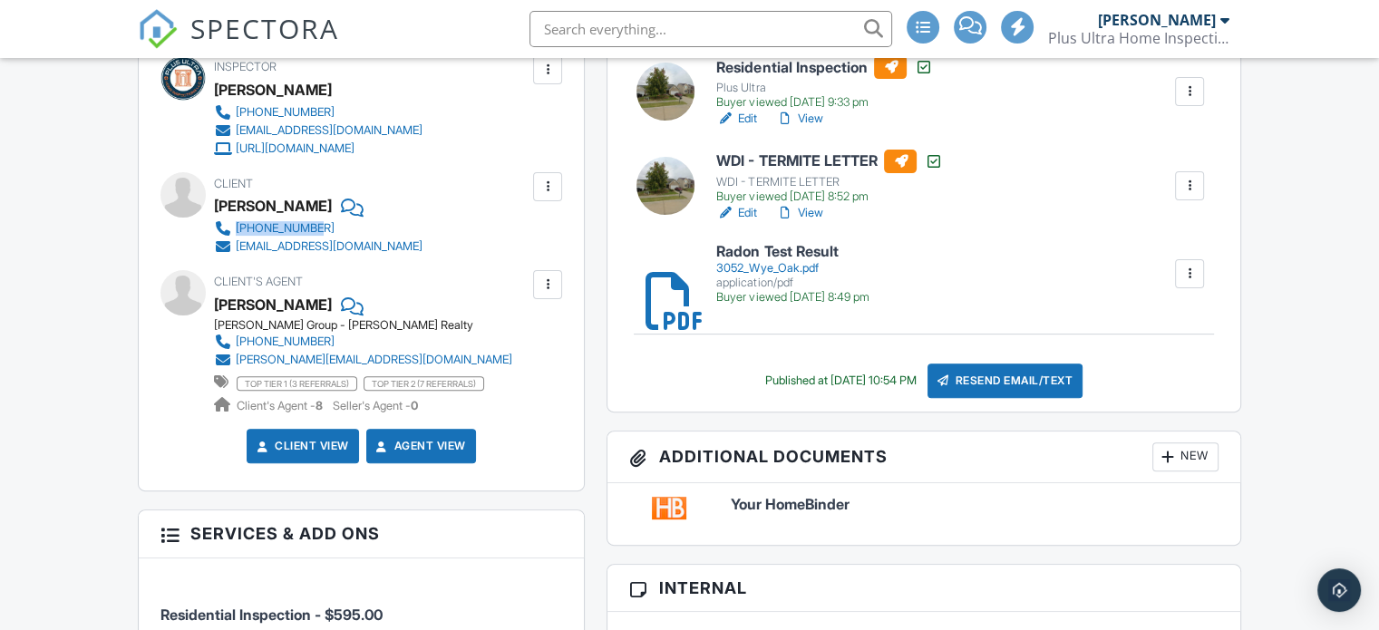
scroll to position [544, 0]
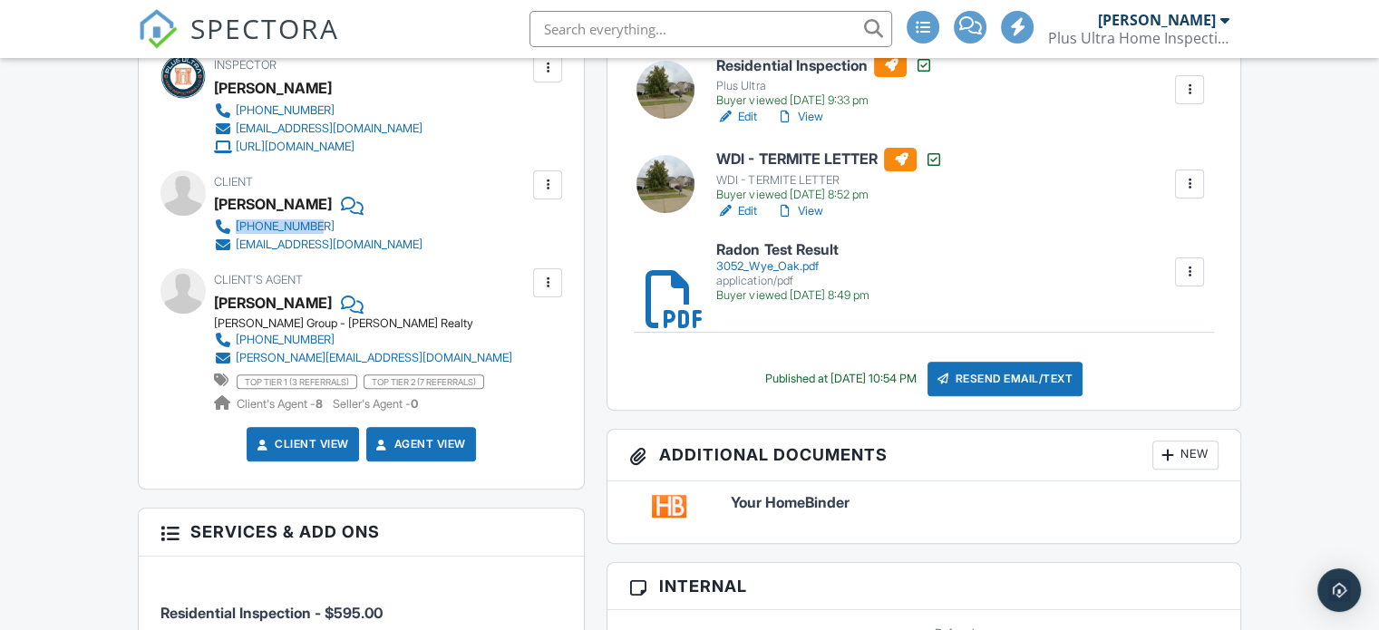
drag, startPoint x: 218, startPoint y: 200, endPoint x: 328, endPoint y: 199, distance: 110.7
click at [328, 199] on div "Rhiannon Griffin" at bounding box center [325, 203] width 223 height 27
copy div "Rhiannon Griffin"
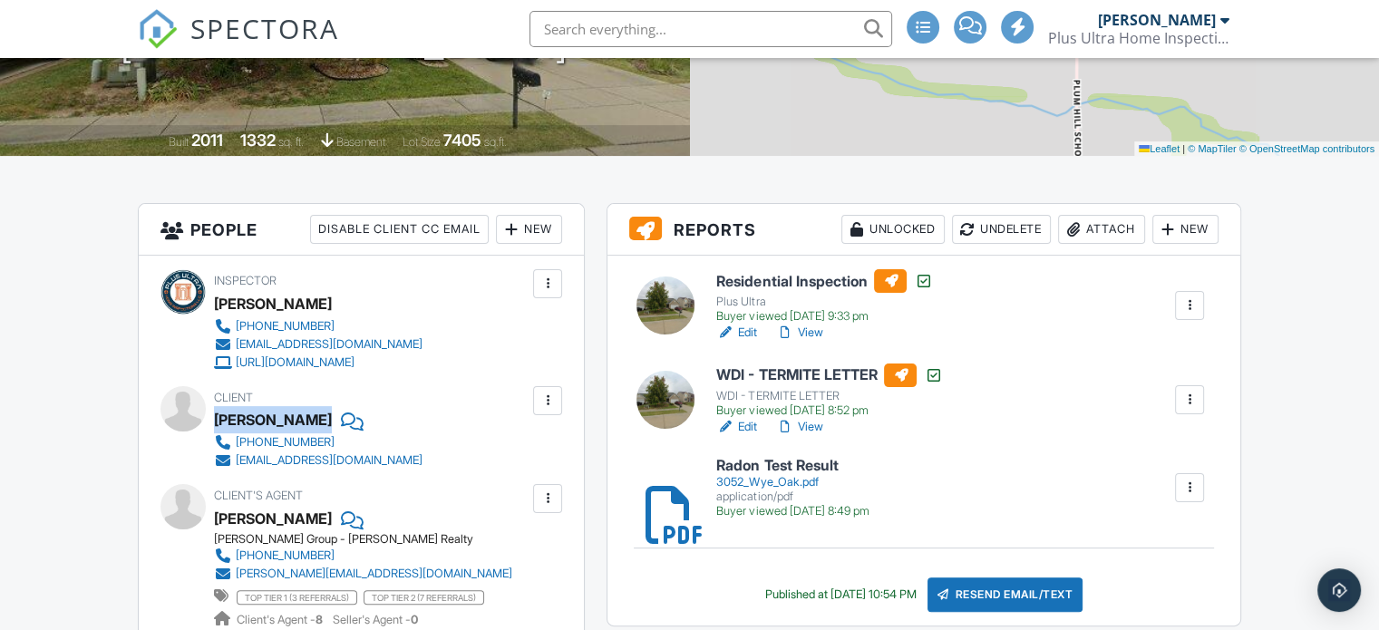
scroll to position [181, 0]
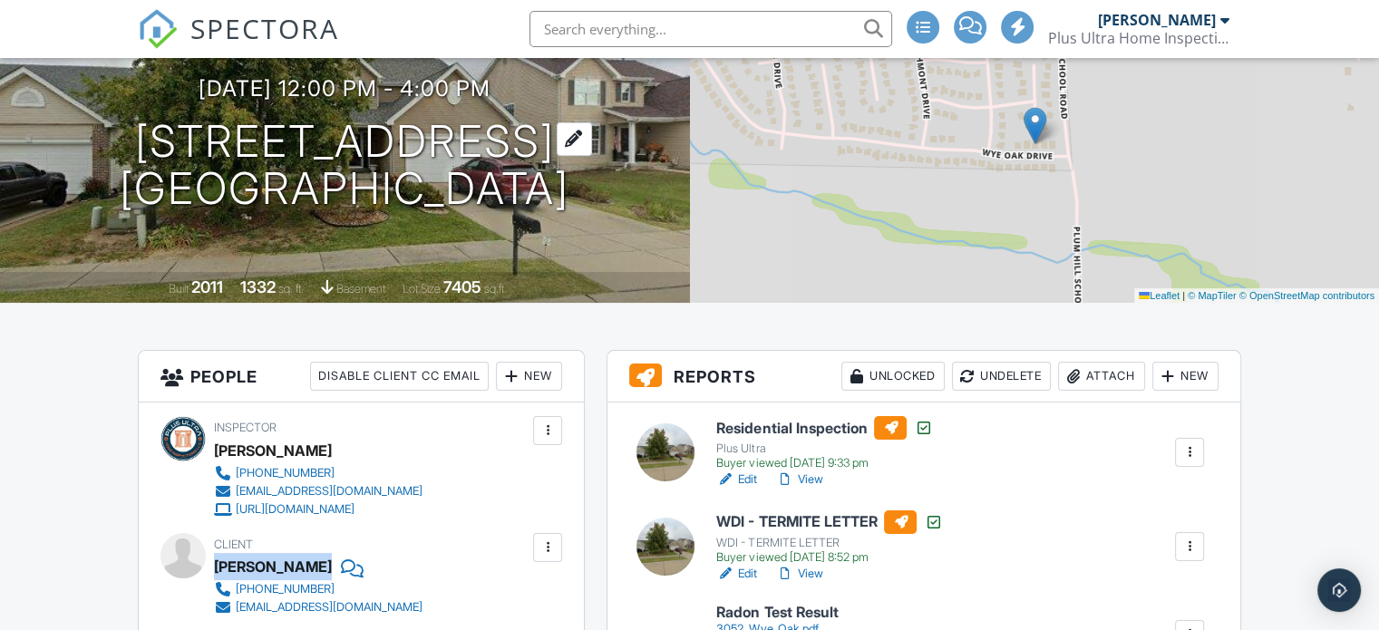
drag, startPoint x: 605, startPoint y: 194, endPoint x: 141, endPoint y: 152, distance: 465.3
click at [141, 152] on div "09/24/2025 12:00 pm - 4:00 pm 3052 Wye Oak Dr Belleville, IL 62221" at bounding box center [345, 144] width 690 height 137
copy h1 "3052 Wye Oak Dr Belleville, IL 62221"
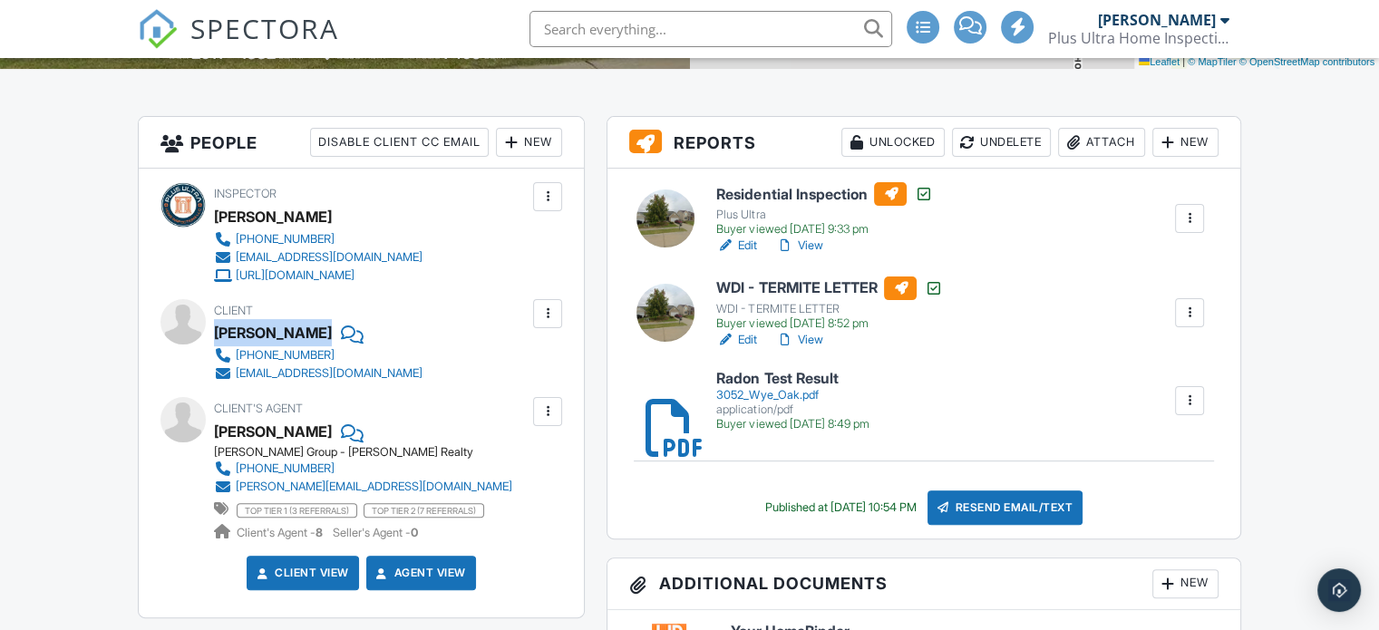
scroll to position [472, 0]
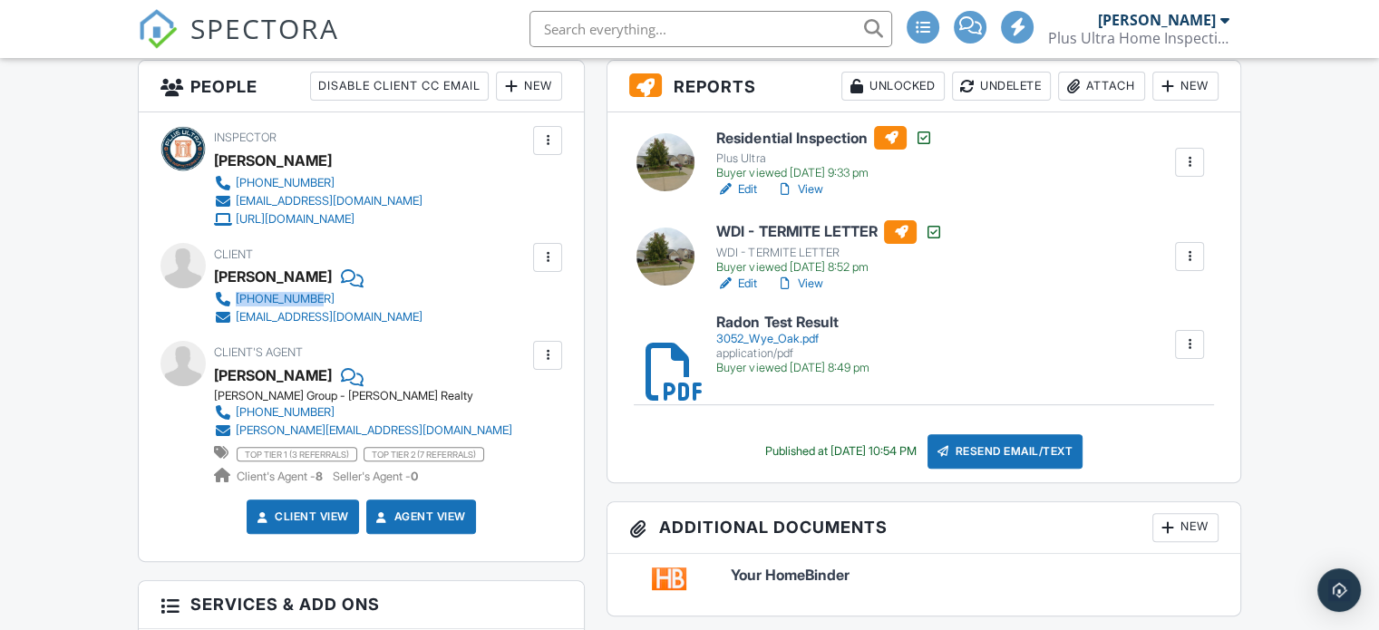
drag, startPoint x: 450, startPoint y: 297, endPoint x: 239, endPoint y: 300, distance: 211.4
click at [239, 300] on div "Client Rhiannon Griffin 702-561-3392 rhiannongriffin1987@yahoo.com" at bounding box center [362, 284] width 296 height 83
drag, startPoint x: 448, startPoint y: 322, endPoint x: 226, endPoint y: 321, distance: 222.2
click at [226, 321] on div "Client Rhiannon Griffin 702-561-3392 rhiannongriffin1987@yahoo.com" at bounding box center [362, 284] width 296 height 83
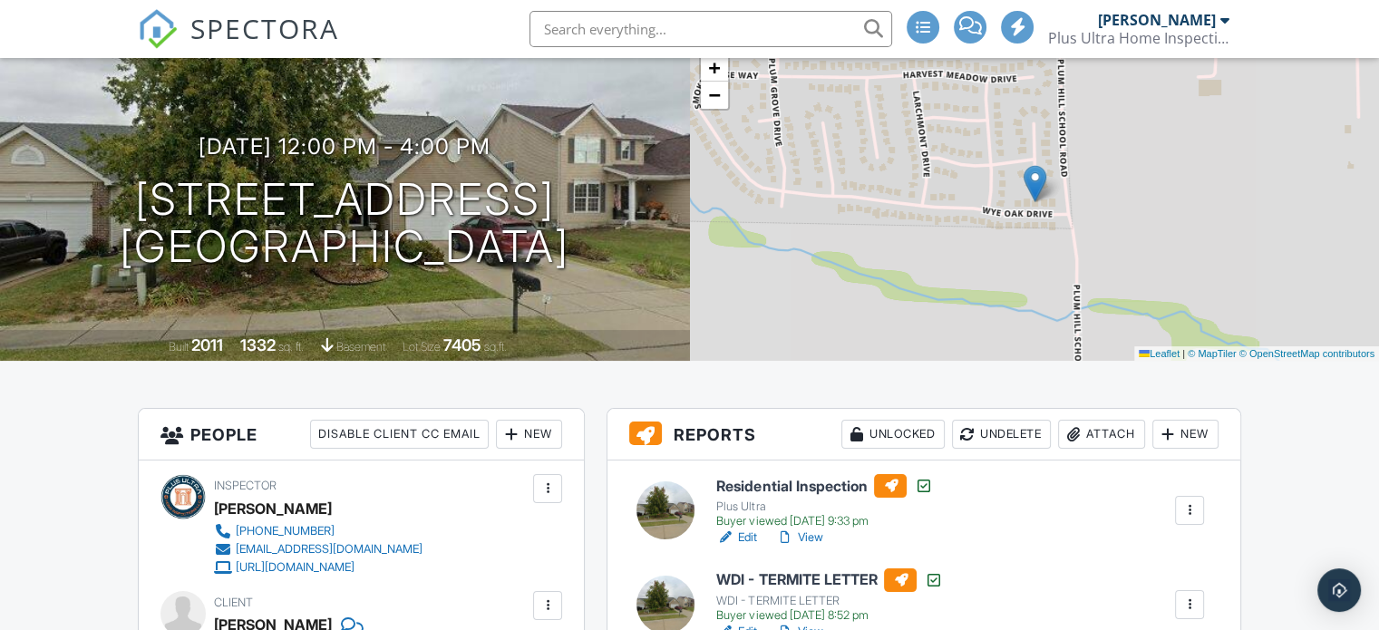
scroll to position [109, 0]
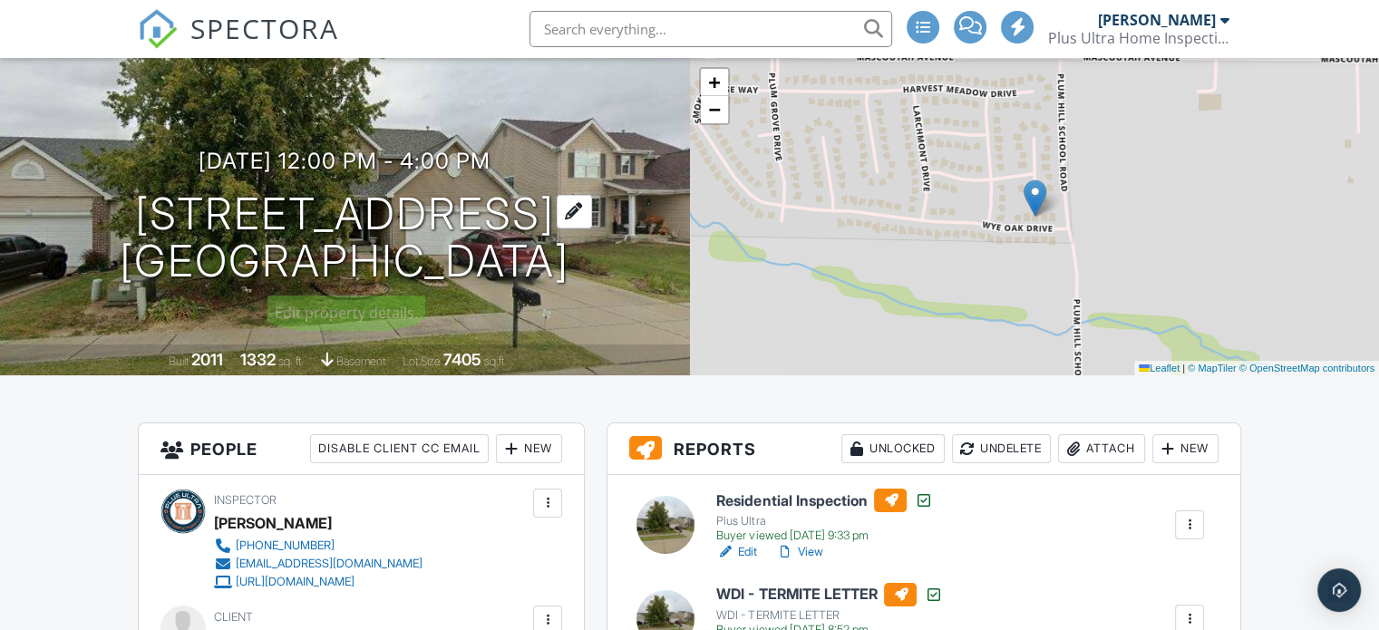
drag, startPoint x: 597, startPoint y: 263, endPoint x: 157, endPoint y: 224, distance: 441.6
click at [157, 224] on div "09/24/2025 12:00 pm - 4:00 pm 3052 Wye Oak Dr Belleville, IL 62221" at bounding box center [345, 217] width 690 height 137
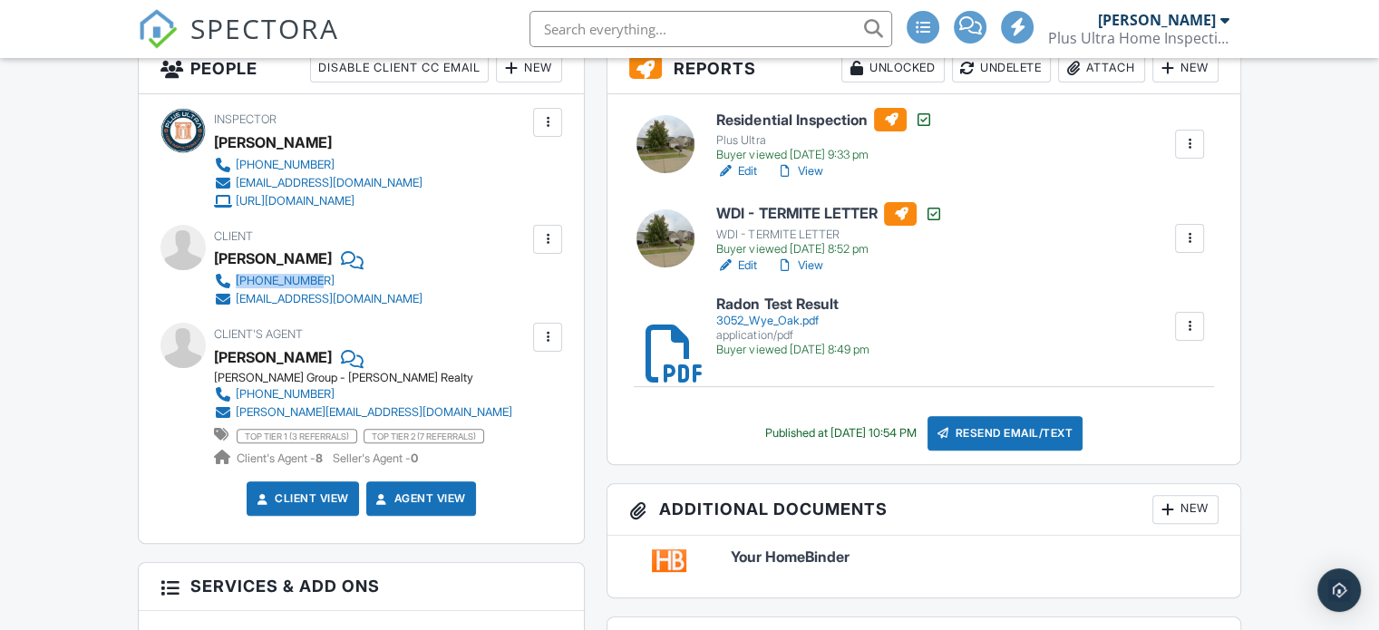
scroll to position [508, 0]
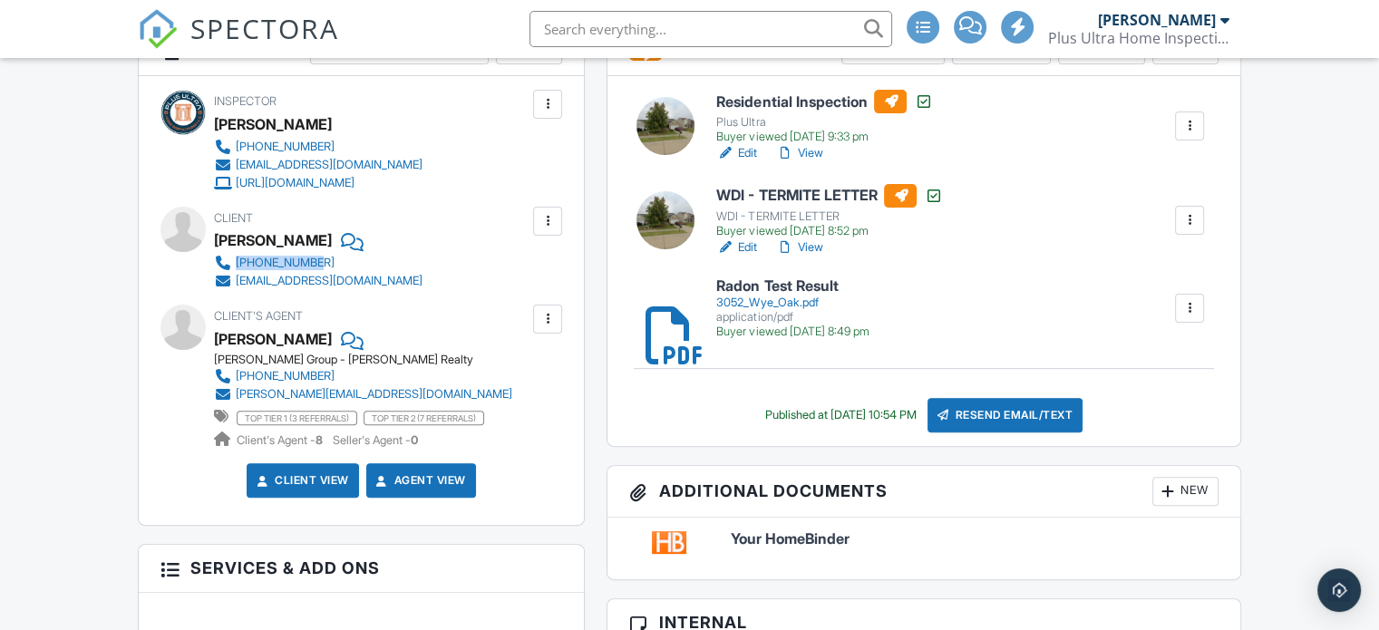
drag, startPoint x: 432, startPoint y: 260, endPoint x: 236, endPoint y: 263, distance: 195.9
click at [236, 263] on div "Client Rhiannon Griffin 702-561-3392 rhiannongriffin1987@yahoo.com" at bounding box center [362, 248] width 296 height 83
drag, startPoint x: 444, startPoint y: 279, endPoint x: 236, endPoint y: 288, distance: 208.8
click at [236, 288] on div "Client Rhiannon Griffin 702-561-3392 rhiannongriffin1987@yahoo.com" at bounding box center [362, 248] width 296 height 83
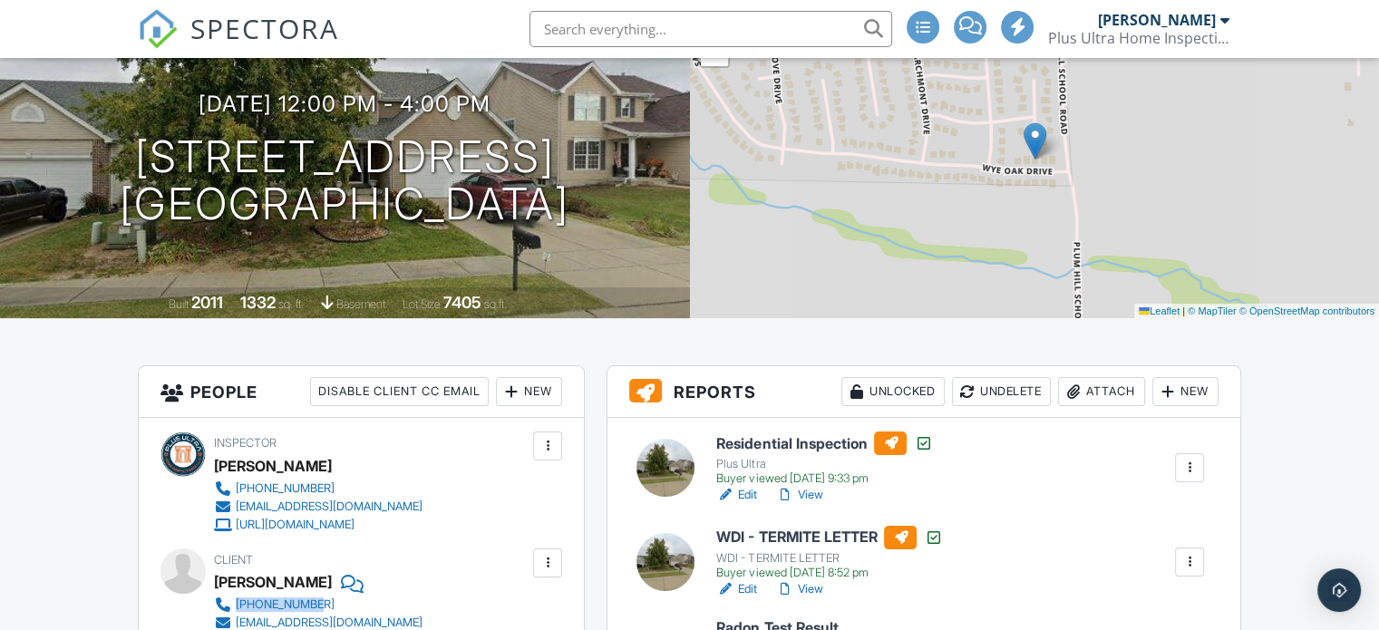
scroll to position [145, 0]
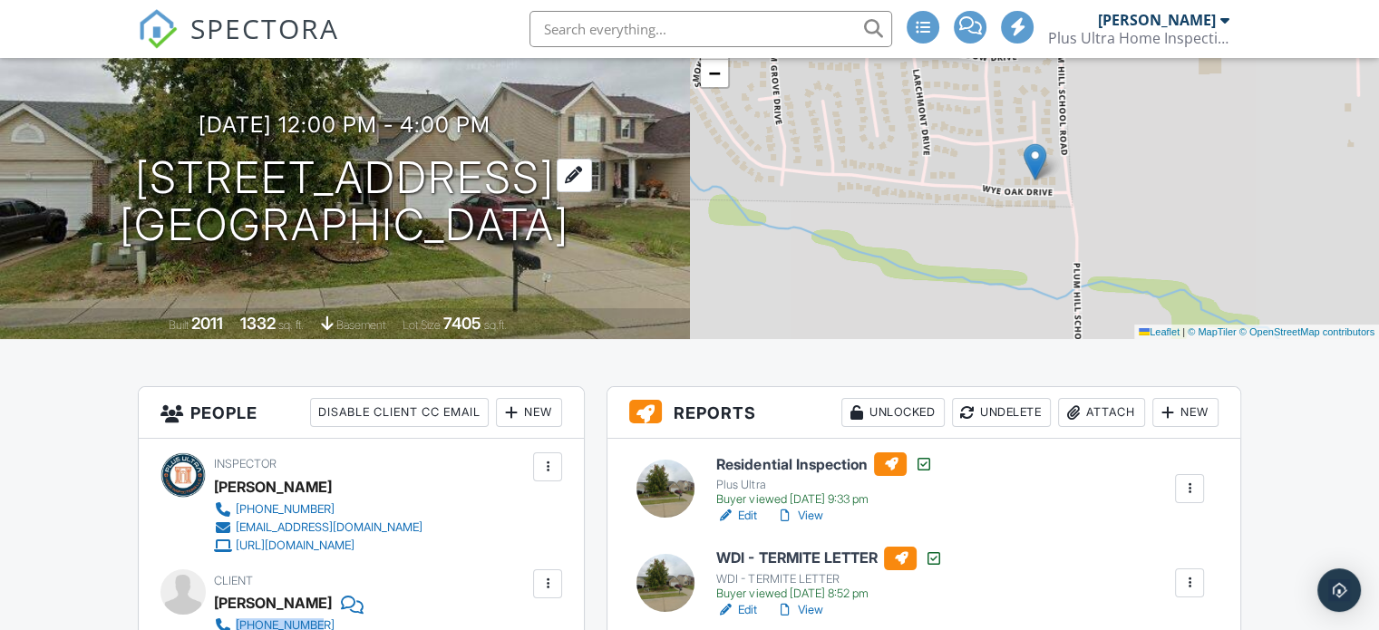
drag, startPoint x: 599, startPoint y: 224, endPoint x: 144, endPoint y: 187, distance: 455.9
click at [144, 187] on div "09/24/2025 12:00 pm - 4:00 pm 3052 Wye Oak Dr Belleville, IL 62221" at bounding box center [345, 180] width 690 height 137
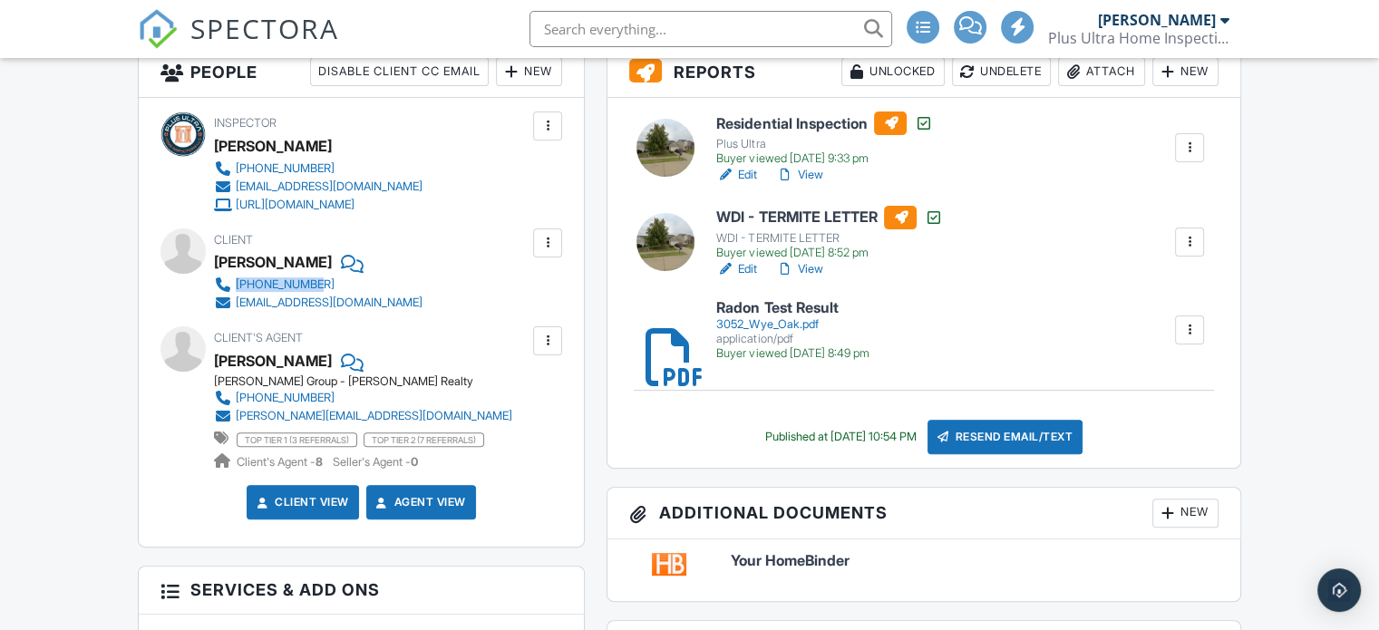
scroll to position [508, 0]
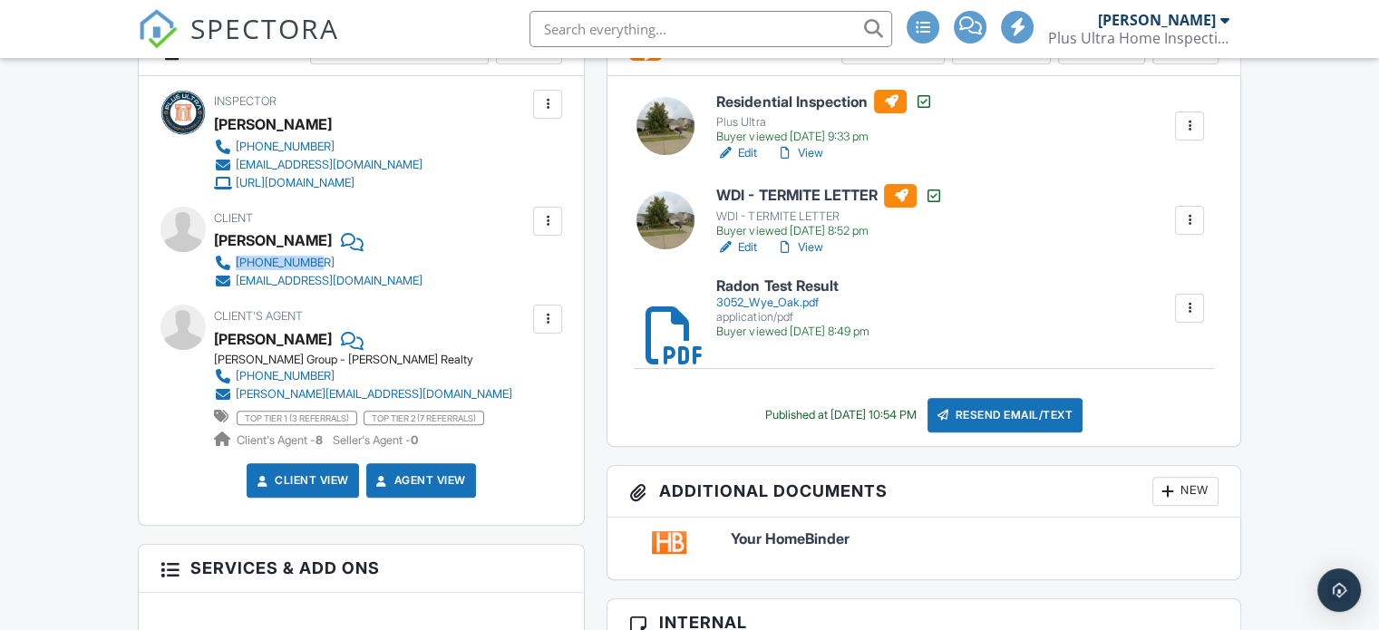
drag, startPoint x: 453, startPoint y: 268, endPoint x: 236, endPoint y: 260, distance: 217.8
click at [236, 260] on div "Client Rhiannon Griffin 702-561-3392 rhiannongriffin1987@yahoo.com" at bounding box center [362, 248] width 296 height 83
drag, startPoint x: 453, startPoint y: 281, endPoint x: 237, endPoint y: 283, distance: 216.8
click at [237, 283] on div "Client Rhiannon Griffin 702-561-3392 rhiannongriffin1987@yahoo.com" at bounding box center [362, 248] width 296 height 83
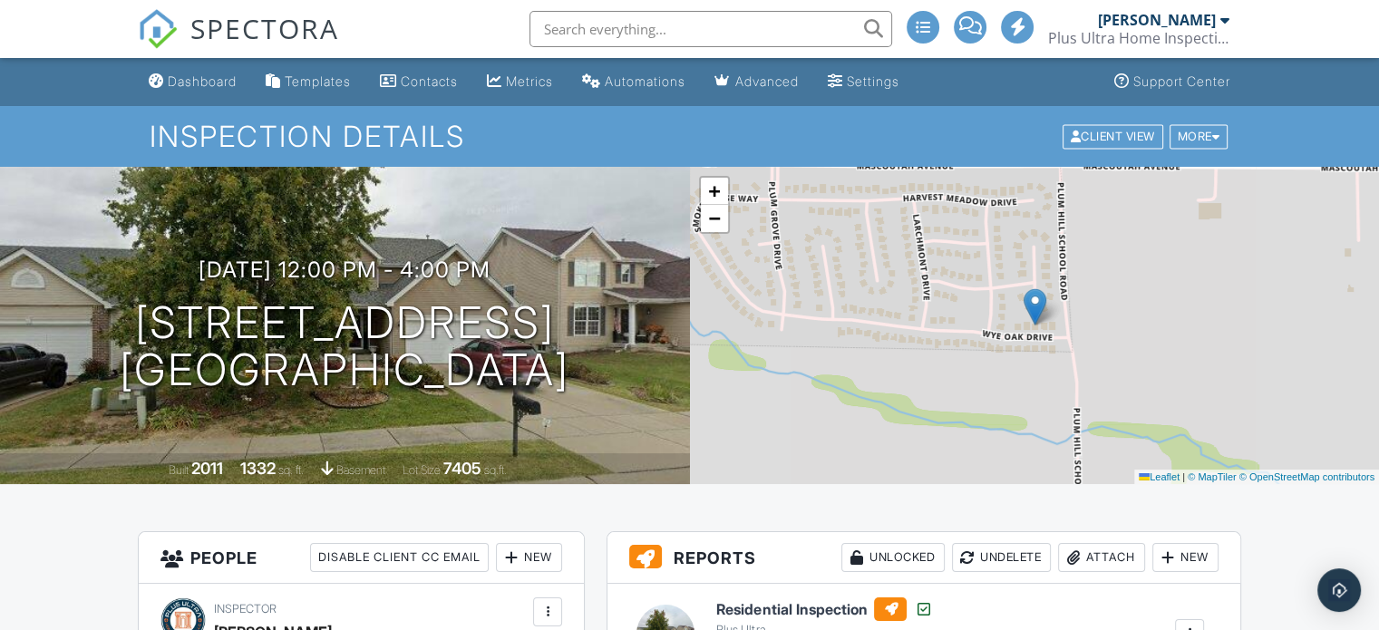
scroll to position [0, 0]
drag, startPoint x: 591, startPoint y: 387, endPoint x: 117, endPoint y: 319, distance: 479.2
click at [117, 319] on div "09/24/2025 12:00 pm - 4:00 pm 3052 Wye Oak Dr Belleville, IL 62221" at bounding box center [345, 326] width 690 height 137
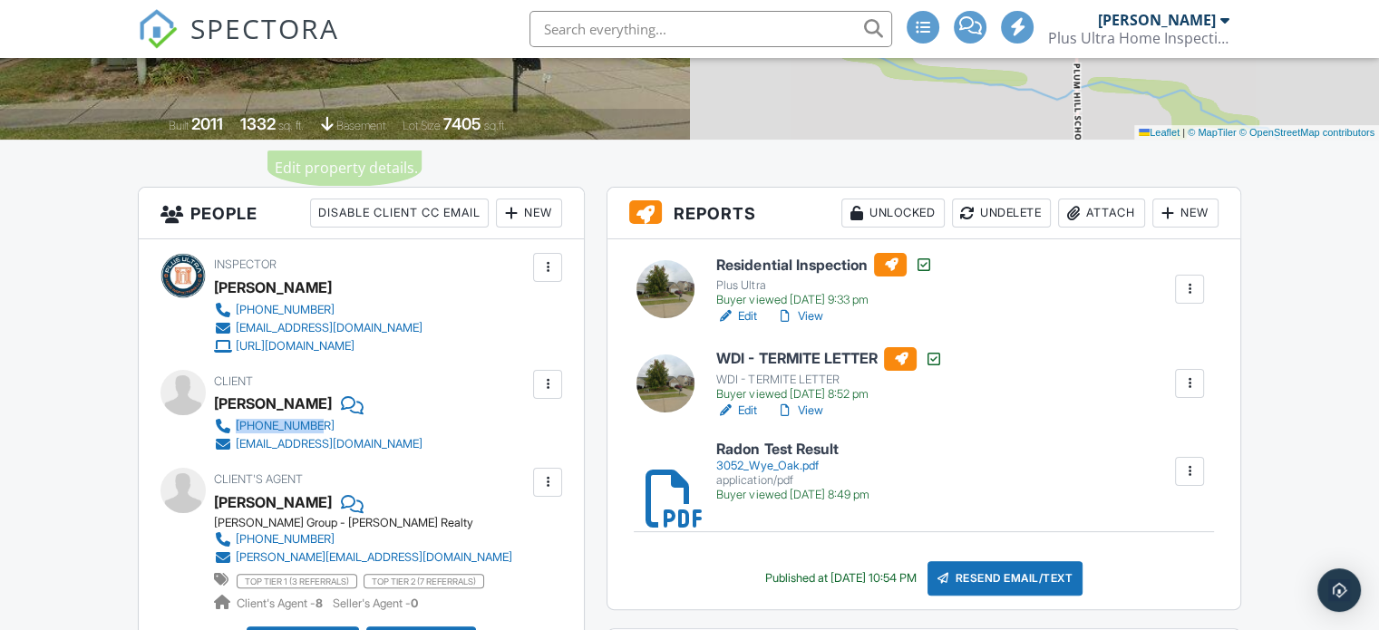
scroll to position [363, 0]
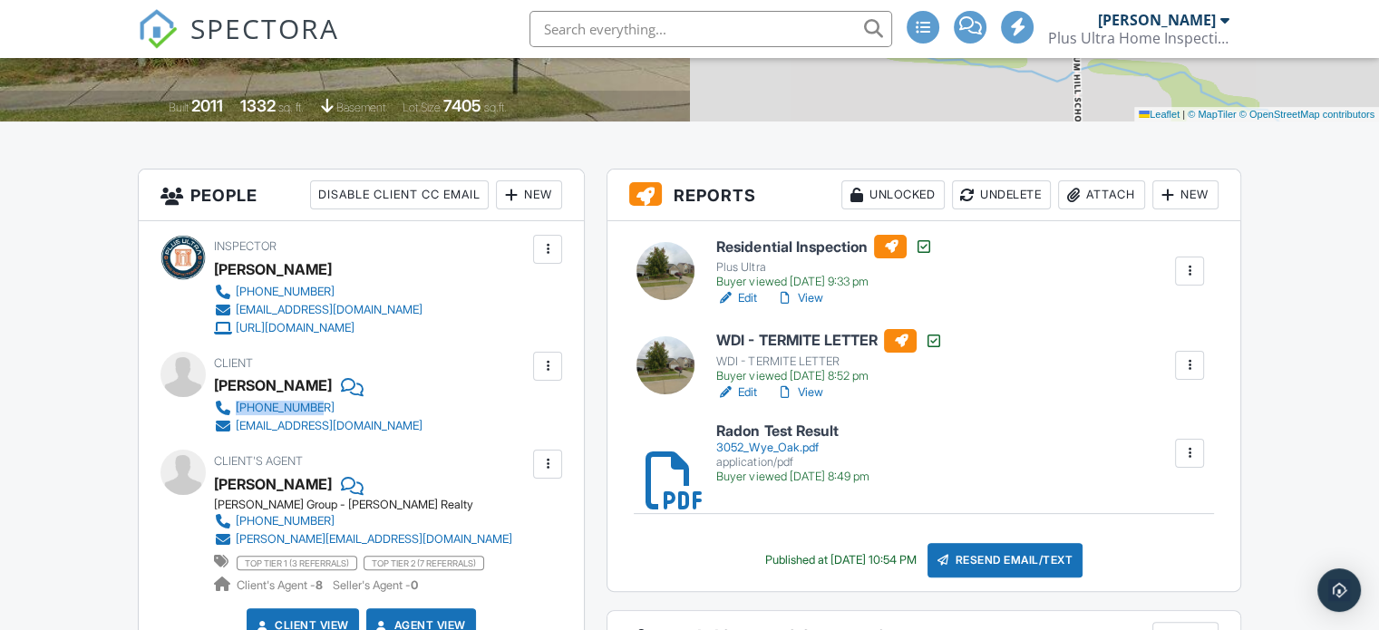
drag, startPoint x: 455, startPoint y: 401, endPoint x: 238, endPoint y: 405, distance: 217.7
click at [238, 405] on div "Client Rhiannon Griffin 702-561-3392 rhiannongriffin1987@yahoo.com" at bounding box center [362, 393] width 296 height 83
drag, startPoint x: 466, startPoint y: 424, endPoint x: 237, endPoint y: 430, distance: 229.5
click at [237, 430] on div "Client Rhiannon Griffin 702-561-3392 rhiannongriffin1987@yahoo.com" at bounding box center [362, 393] width 296 height 83
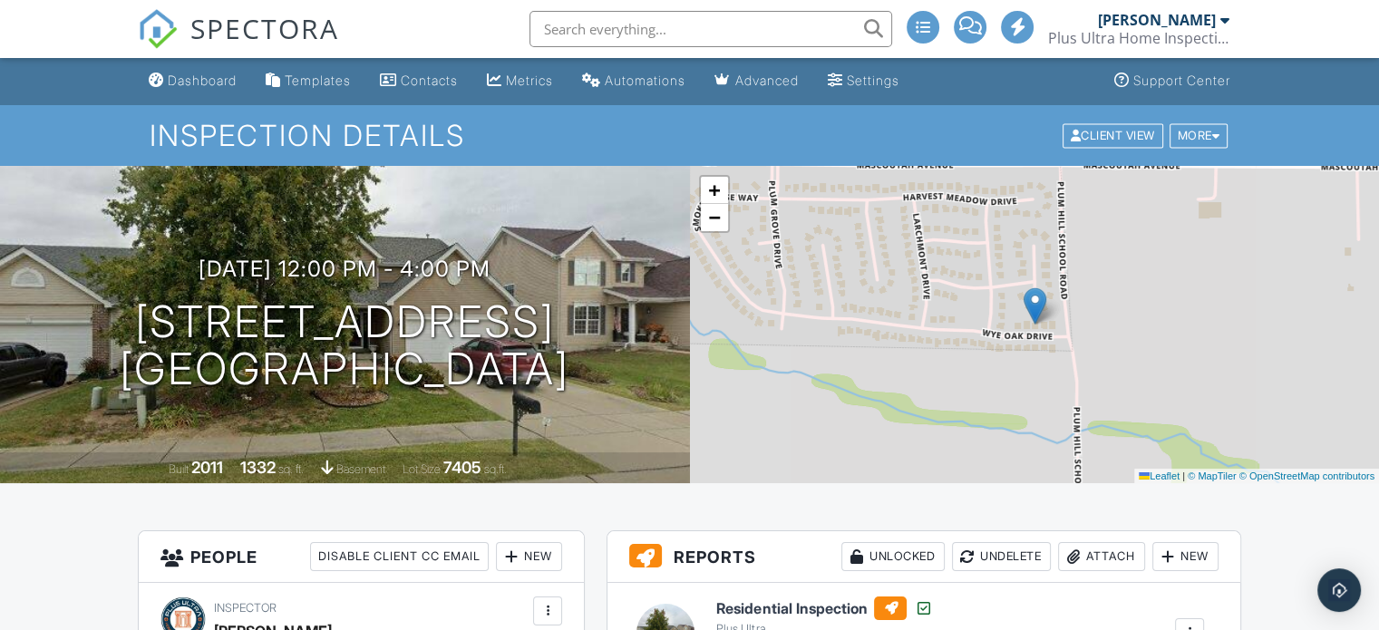
scroll to position [0, 0]
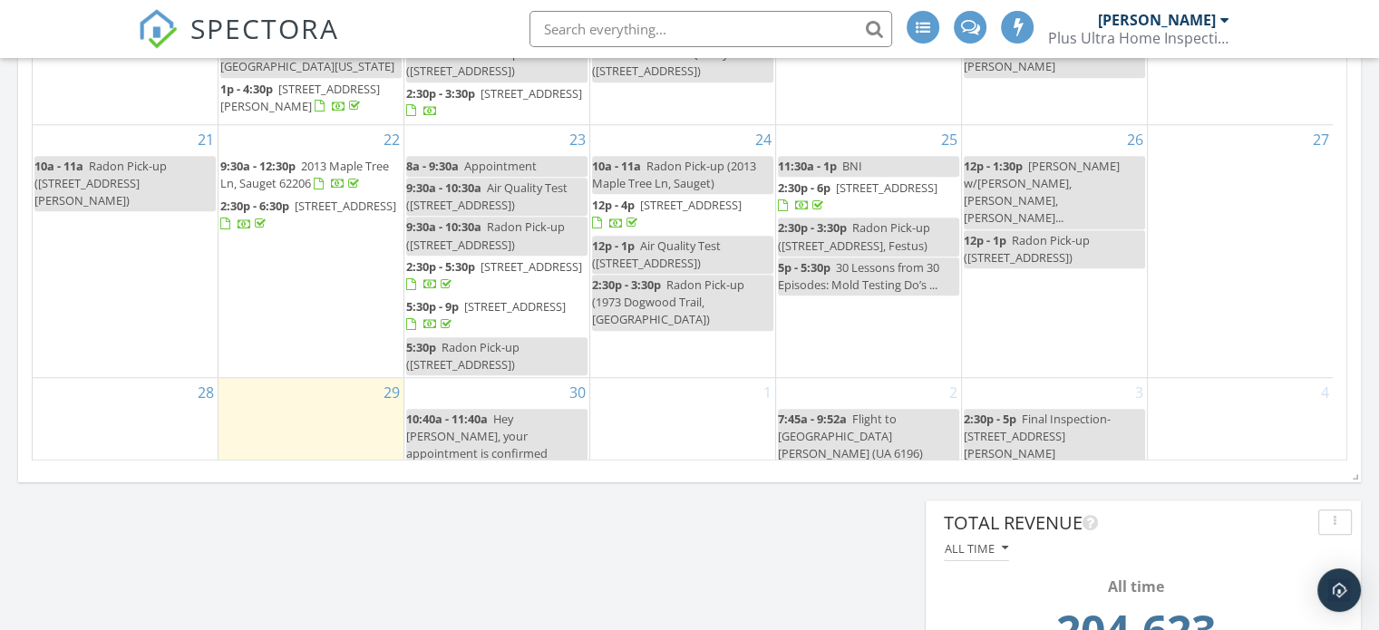
scroll to position [1621, 0]
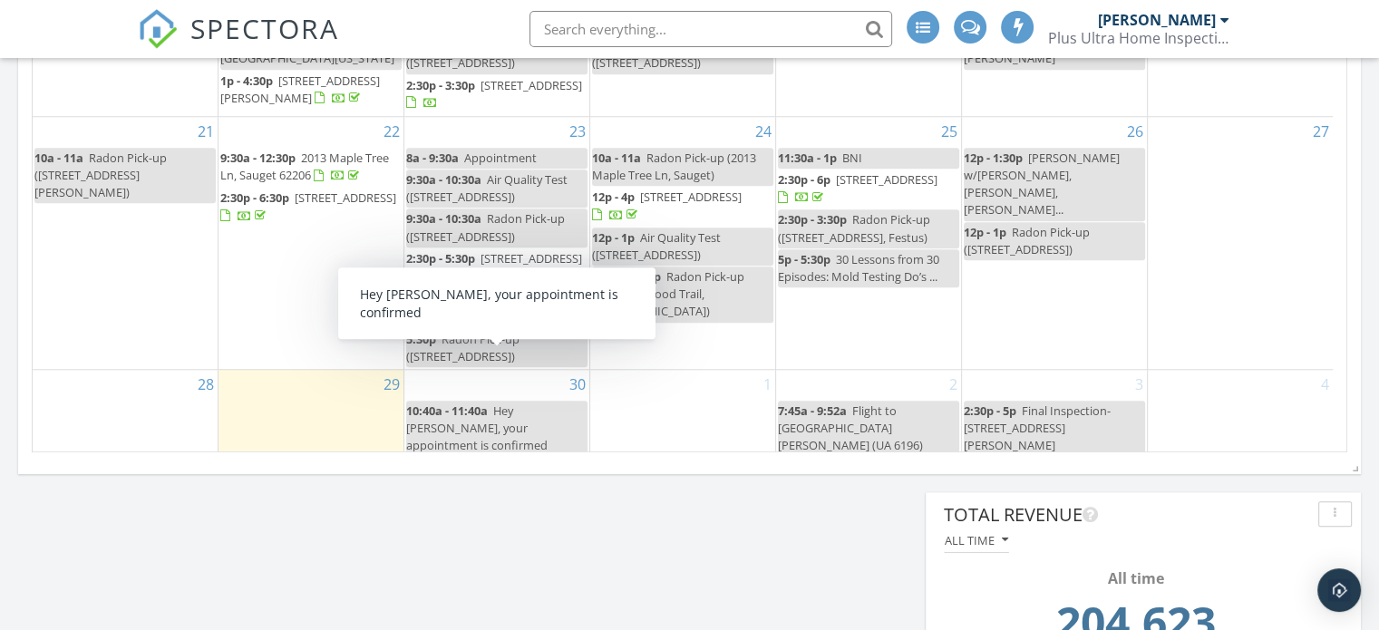
click at [504, 403] on span "Hey [PERSON_NAME], your appointment is confirmed" at bounding box center [476, 428] width 141 height 51
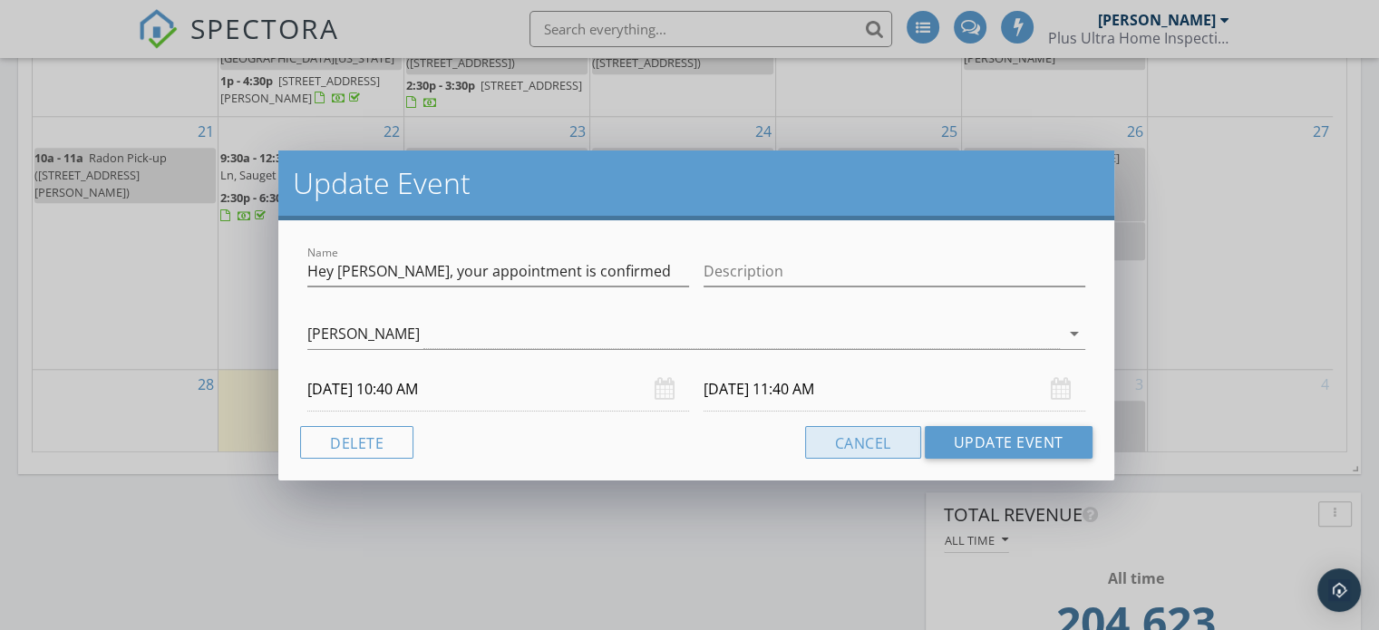
click at [882, 438] on button "Cancel" at bounding box center [863, 442] width 116 height 33
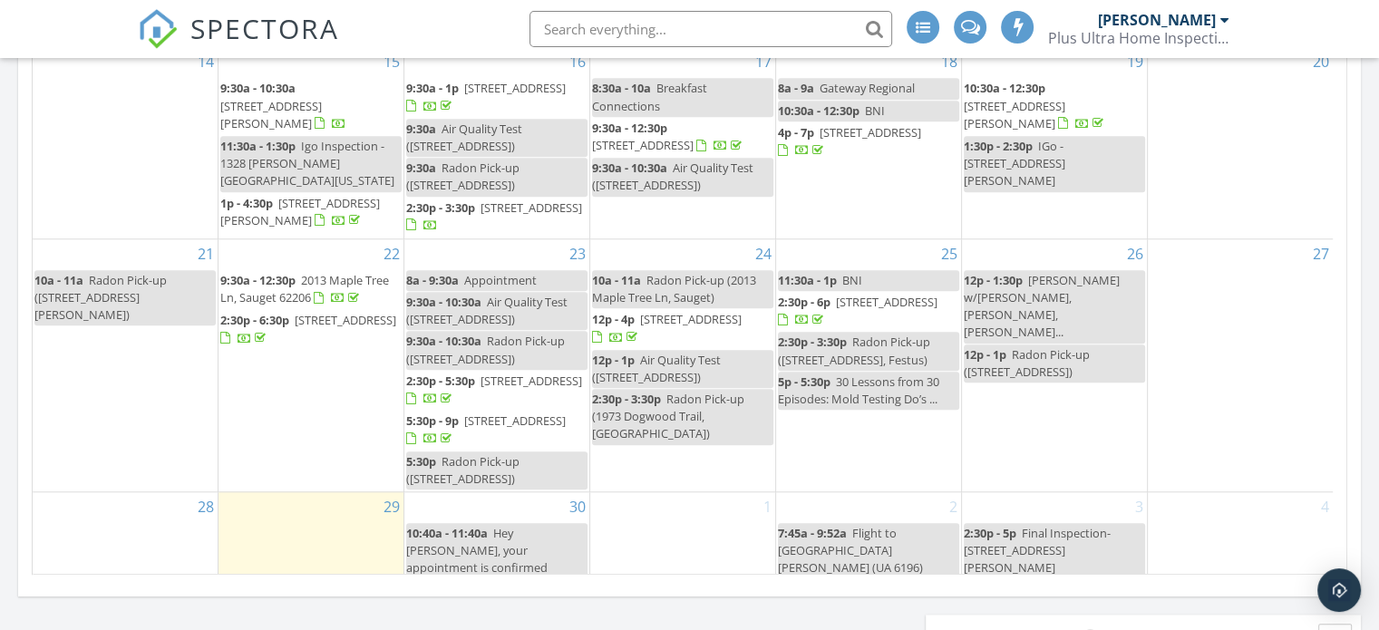
scroll to position [1450, 0]
